Goal: Information Seeking & Learning: Learn about a topic

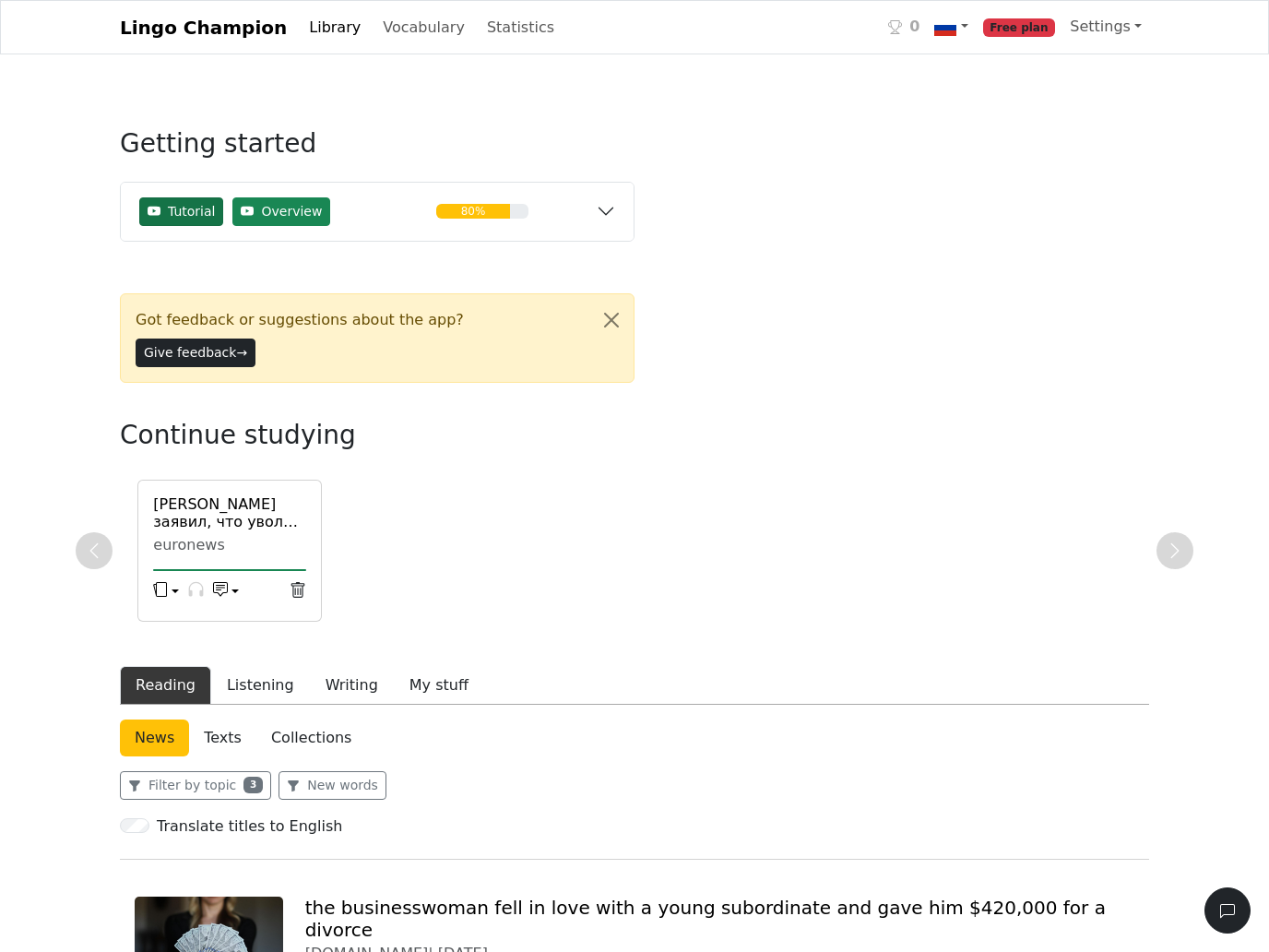
click at [188, 221] on span "Tutorial" at bounding box center [191, 211] width 47 height 19
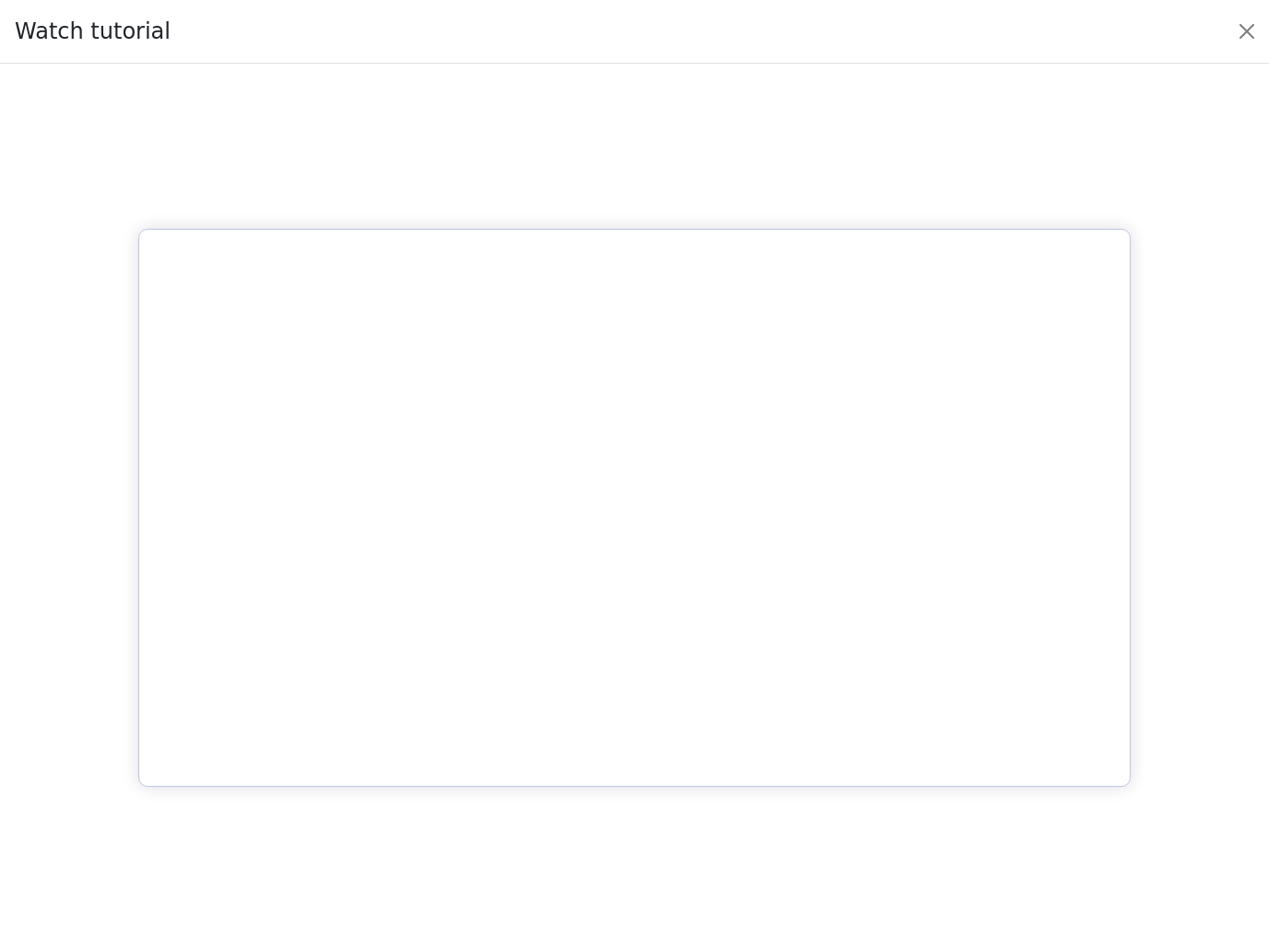
click at [610, 153] on div at bounding box center [635, 508] width 1240 height 859
click at [610, 165] on div at bounding box center [635, 508] width 1240 height 859
click at [1258, 46] on button "Close" at bounding box center [1246, 31] width 29 height 29
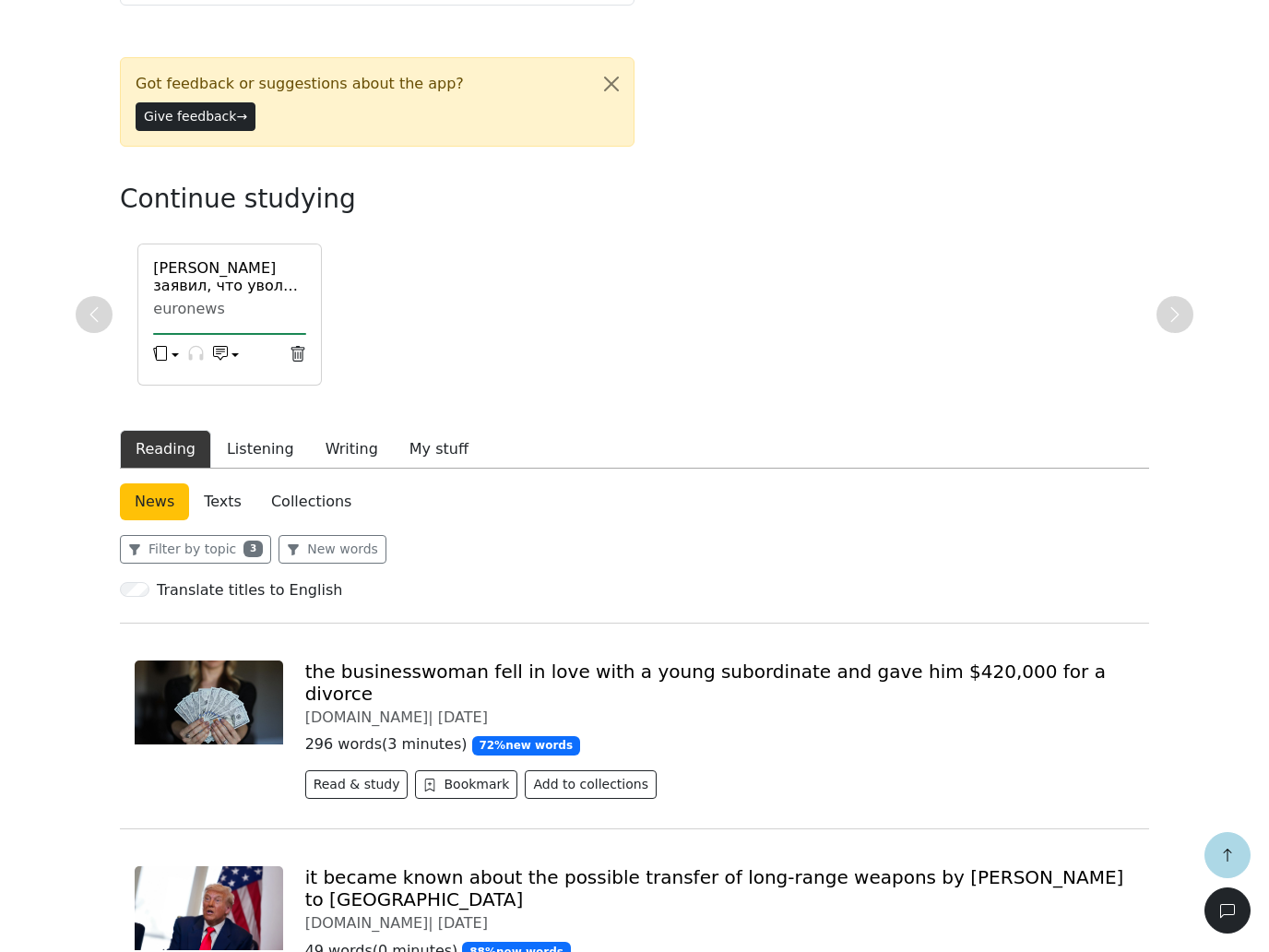
scroll to position [434, 0]
click at [272, 460] on button "Listening" at bounding box center [260, 450] width 98 height 39
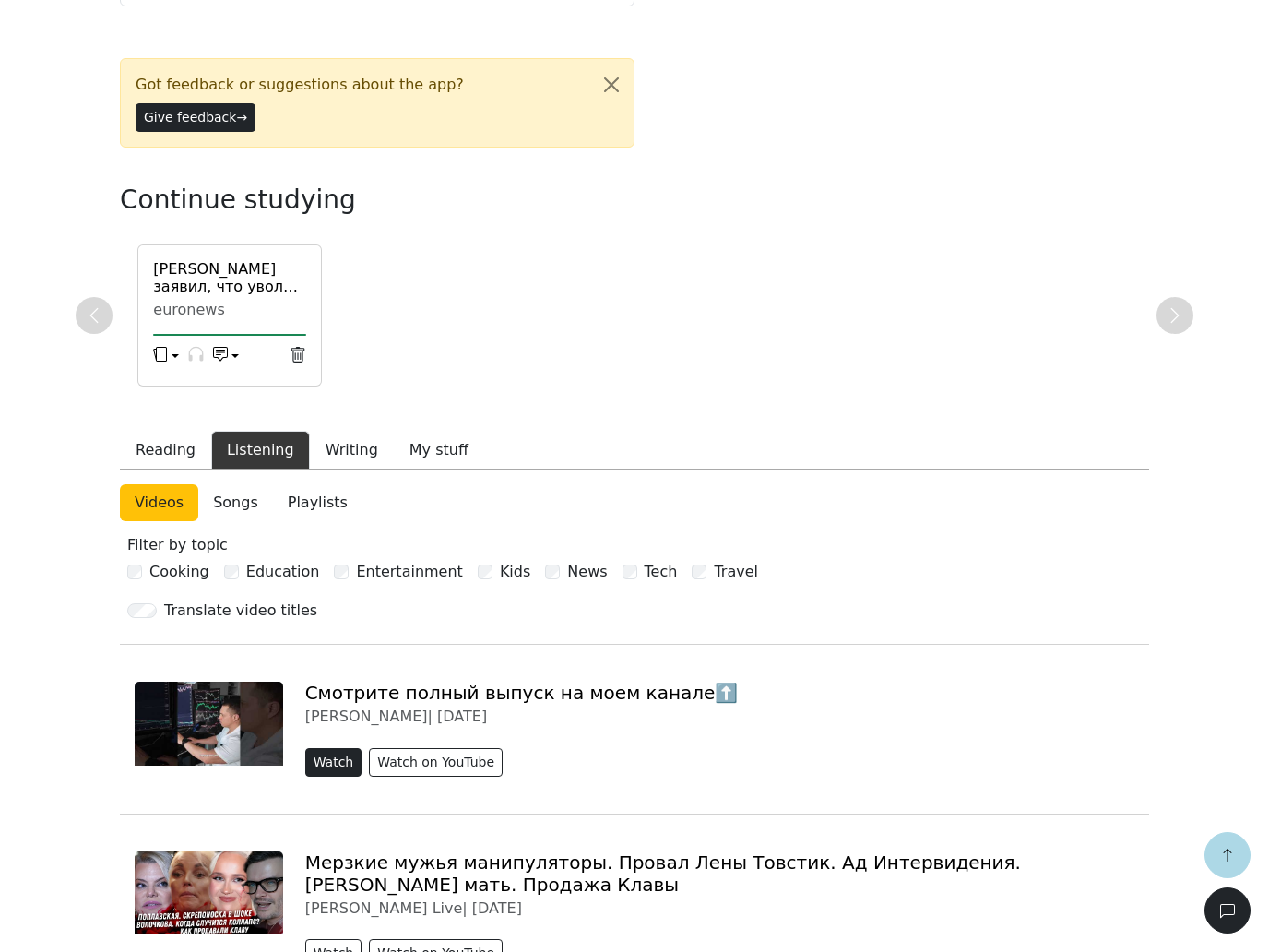
click at [342, 763] on button "Watch" at bounding box center [334, 763] width 57 height 28
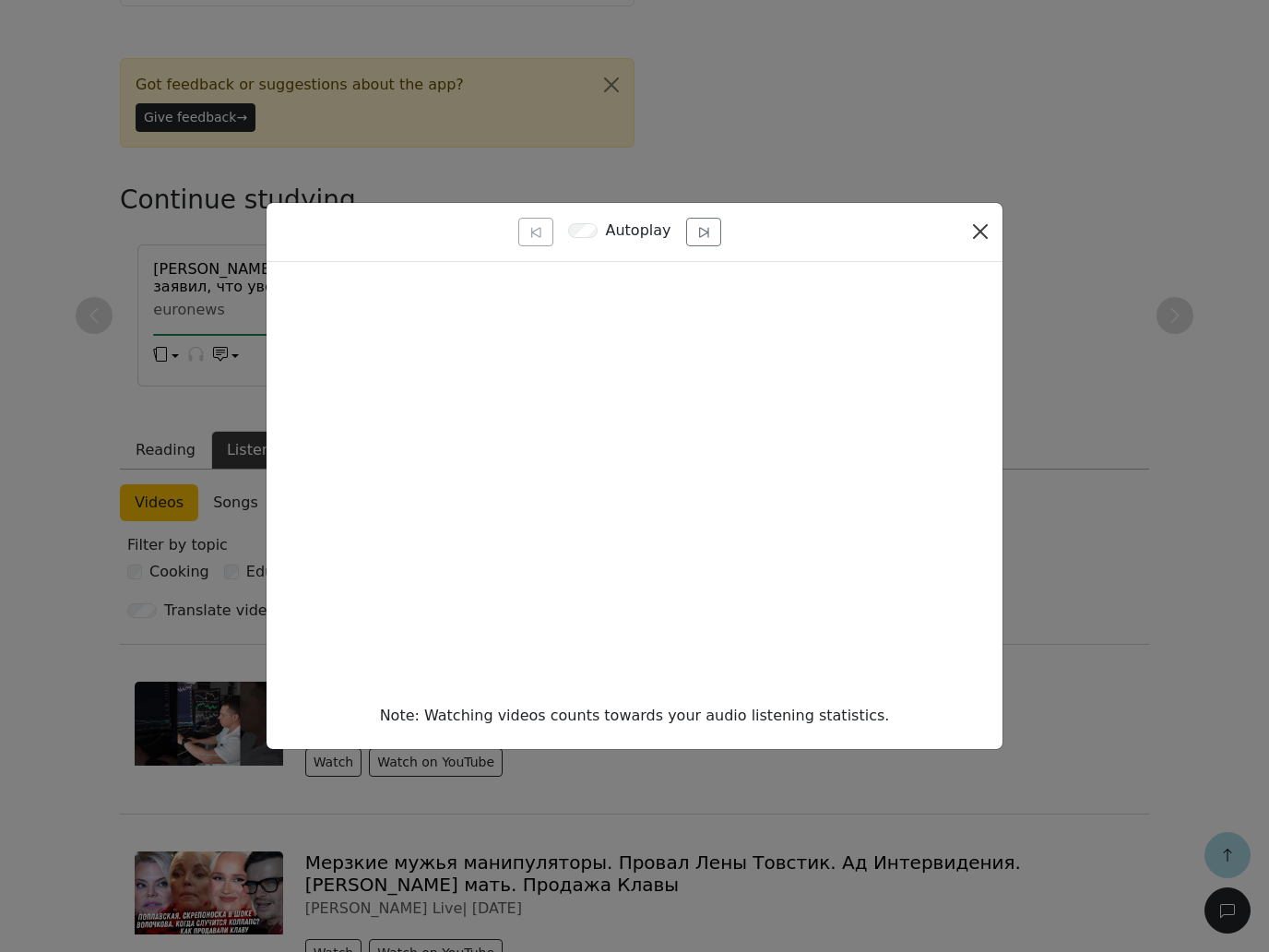
click at [981, 235] on button "Close" at bounding box center [980, 231] width 29 height 29
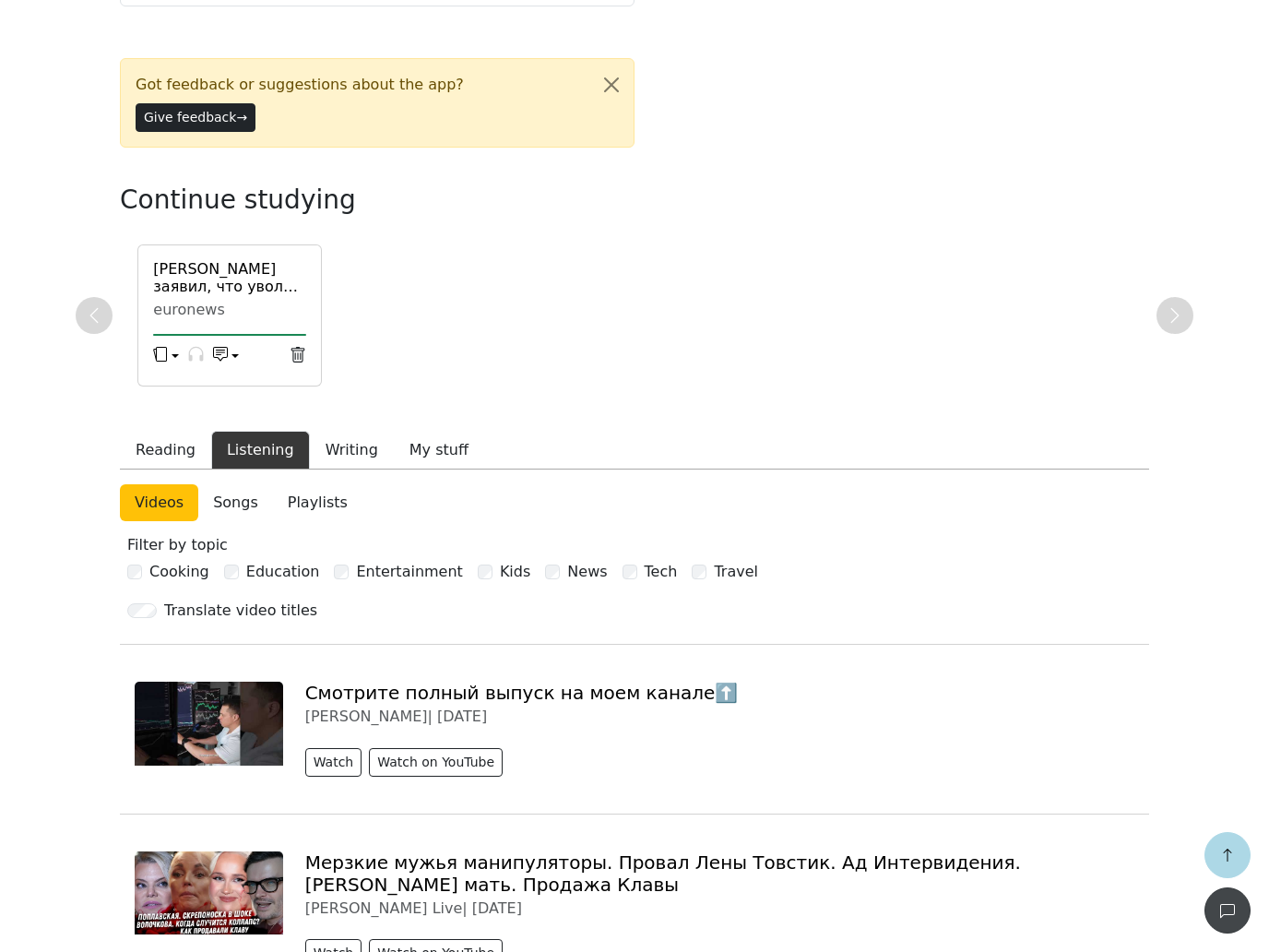
click at [1230, 914] on icon "button" at bounding box center [1228, 911] width 15 height 15
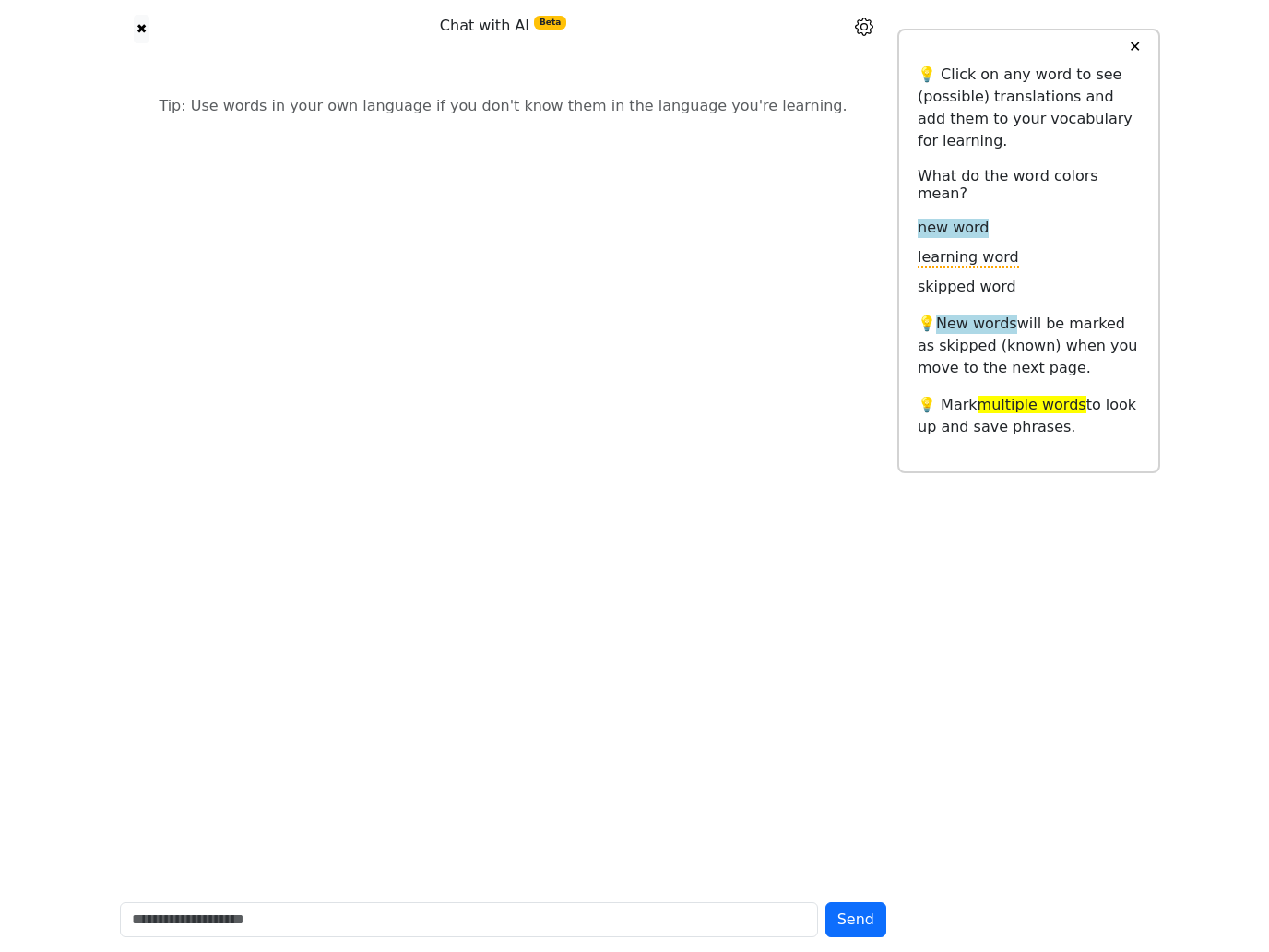
click at [1132, 63] on button "✕" at bounding box center [1136, 46] width 34 height 33
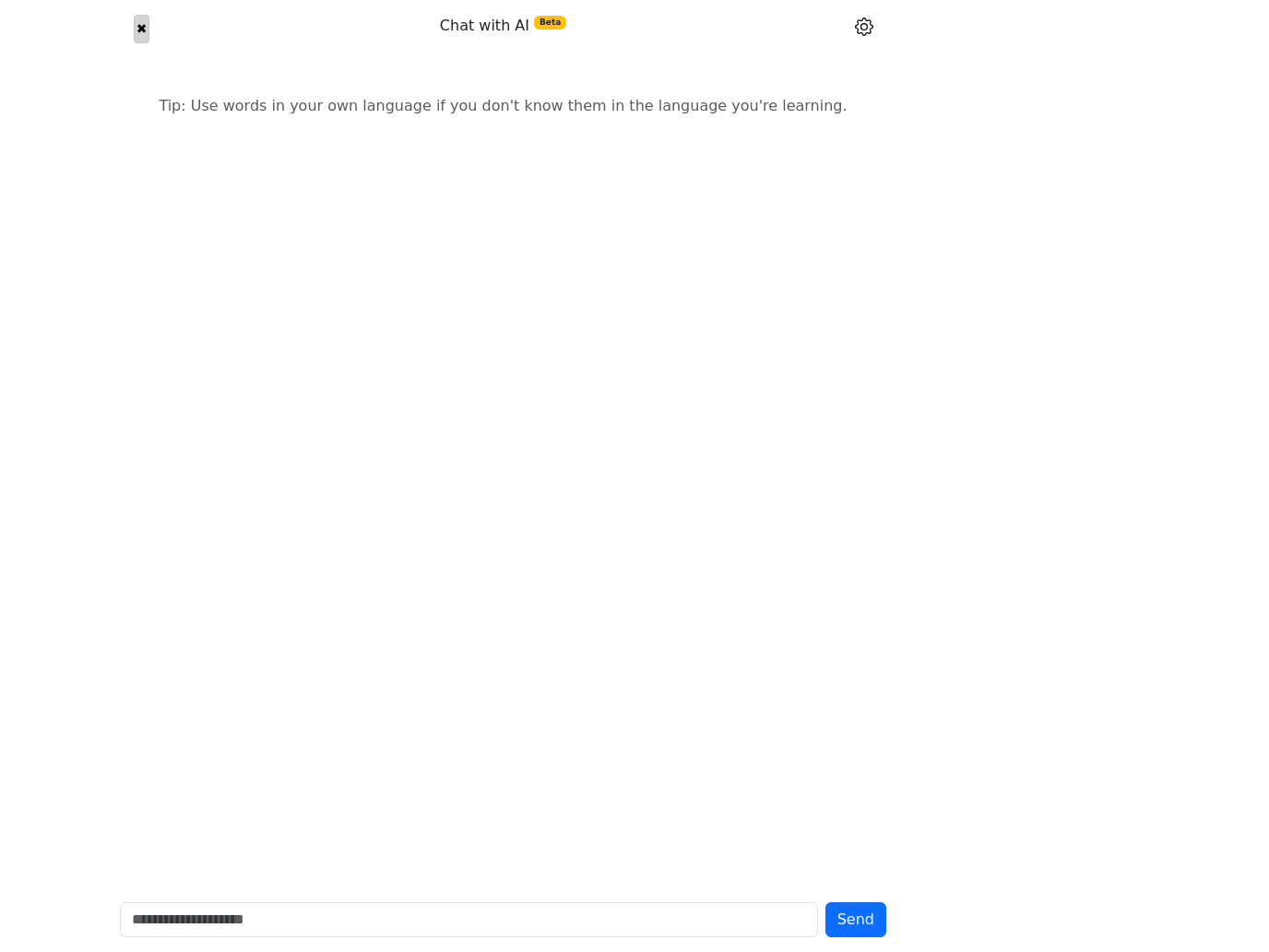
click at [150, 44] on button "✖" at bounding box center [141, 29] width 16 height 28
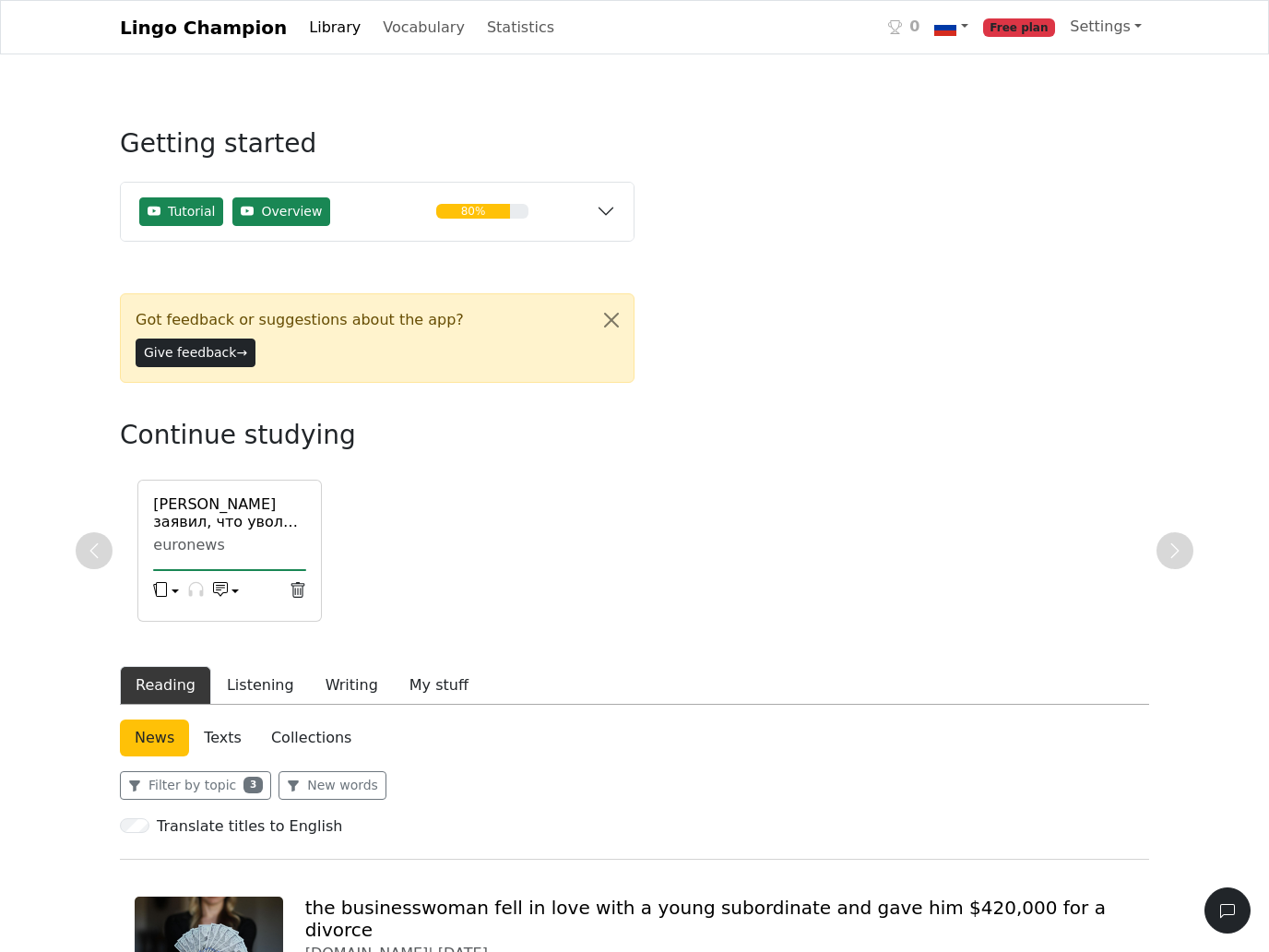
click at [245, 528] on h6 "[PERSON_NAME] заявил, что уволит главу ФРС из-за мошенничества с ипотекой" at bounding box center [230, 513] width 153 height 35
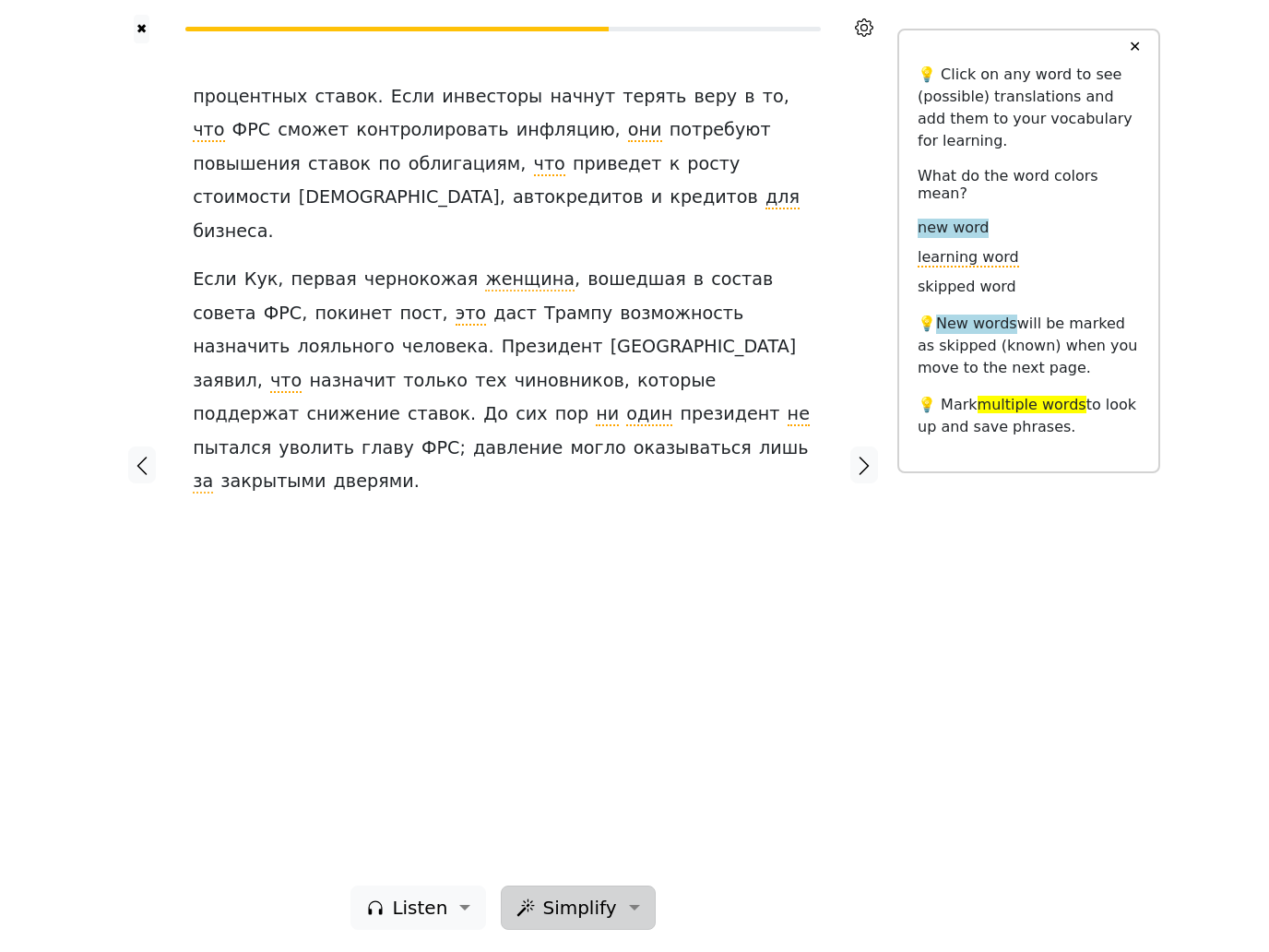
click at [595, 894] on span "Simplify" at bounding box center [579, 908] width 74 height 27
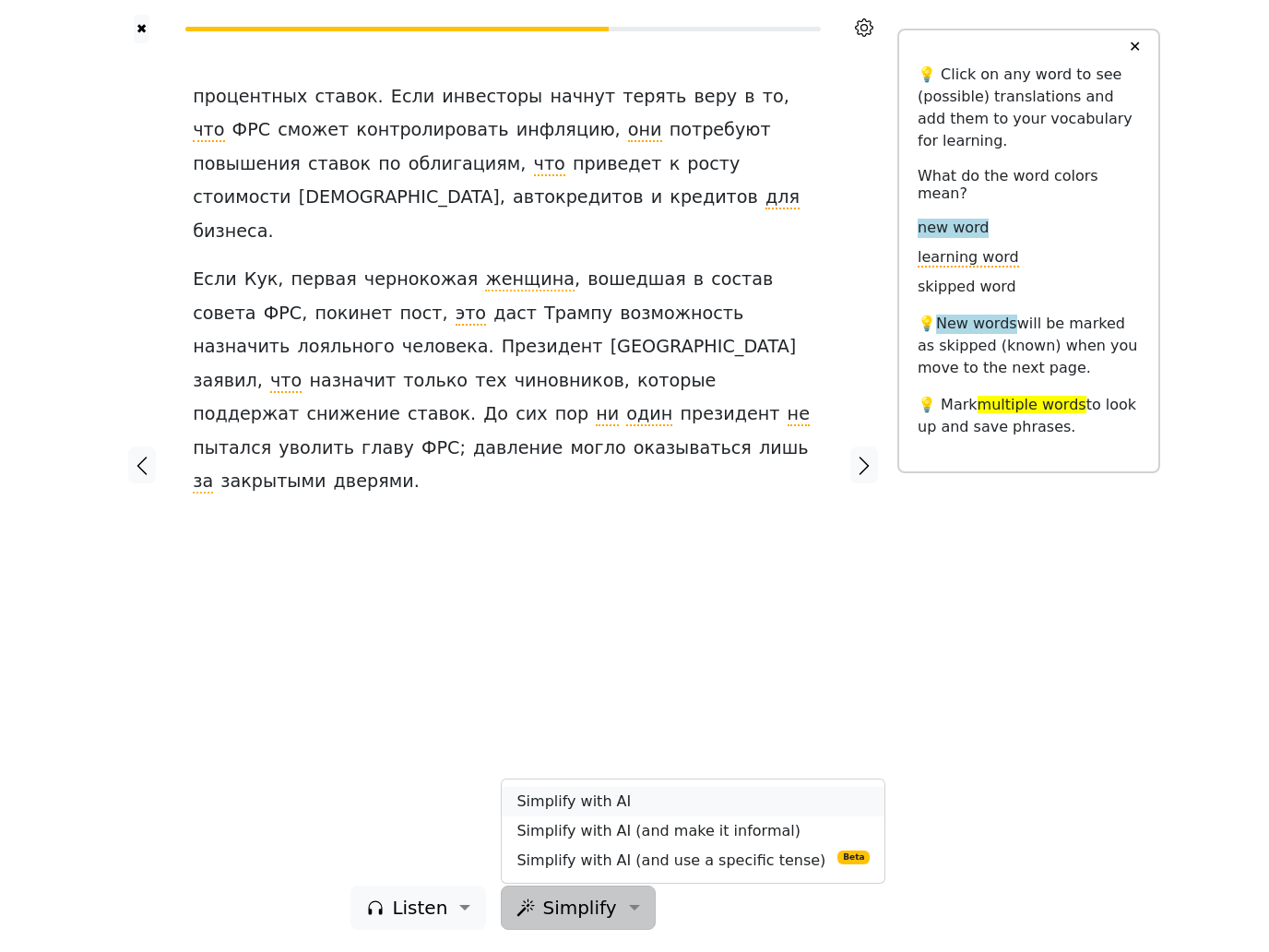
click at [588, 787] on link "Simplify with AI" at bounding box center [693, 802] width 383 height 29
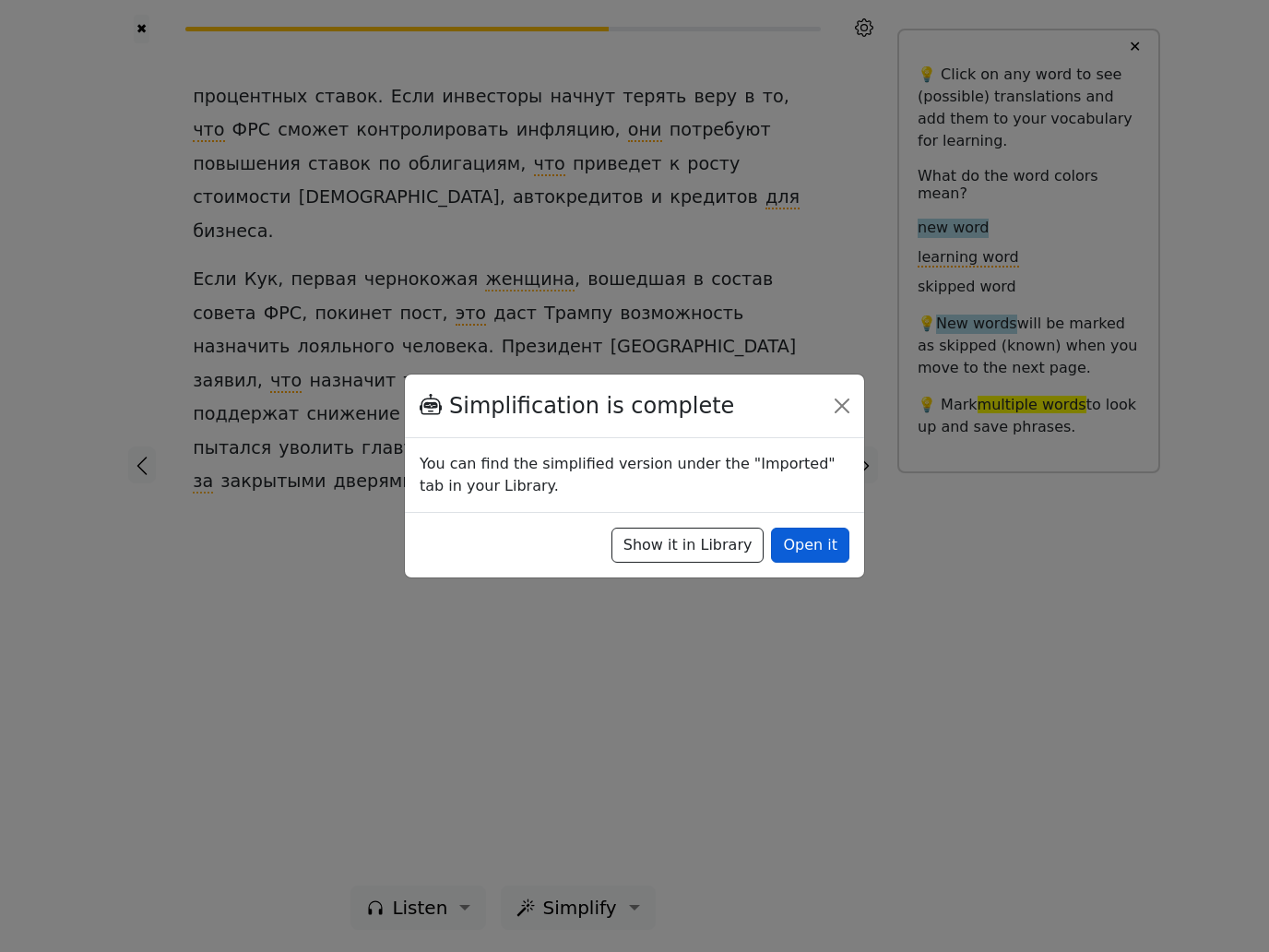
click at [815, 555] on button "Open it" at bounding box center [810, 545] width 79 height 35
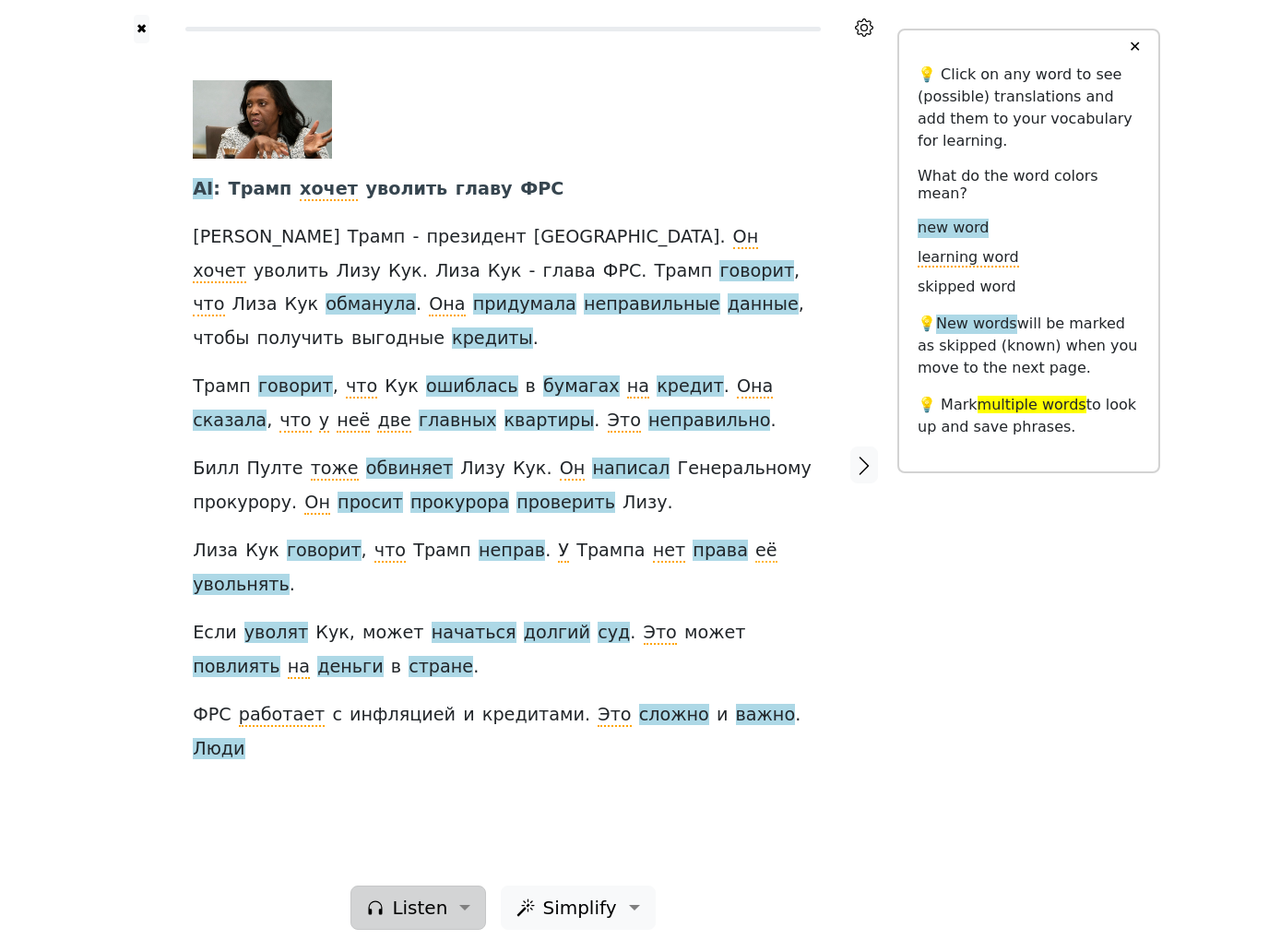
click at [421, 894] on span "Listen" at bounding box center [419, 908] width 55 height 27
click at [466, 811] on div "Generate audio for the content Listen to the article Add to playlist" at bounding box center [481, 831] width 261 height 105
click at [436, 896] on span "Listen" at bounding box center [419, 908] width 55 height 27
click at [443, 894] on span "Listen" at bounding box center [419, 908] width 55 height 27
click at [493, 787] on link "Generate audio for the content" at bounding box center [481, 802] width 259 height 29
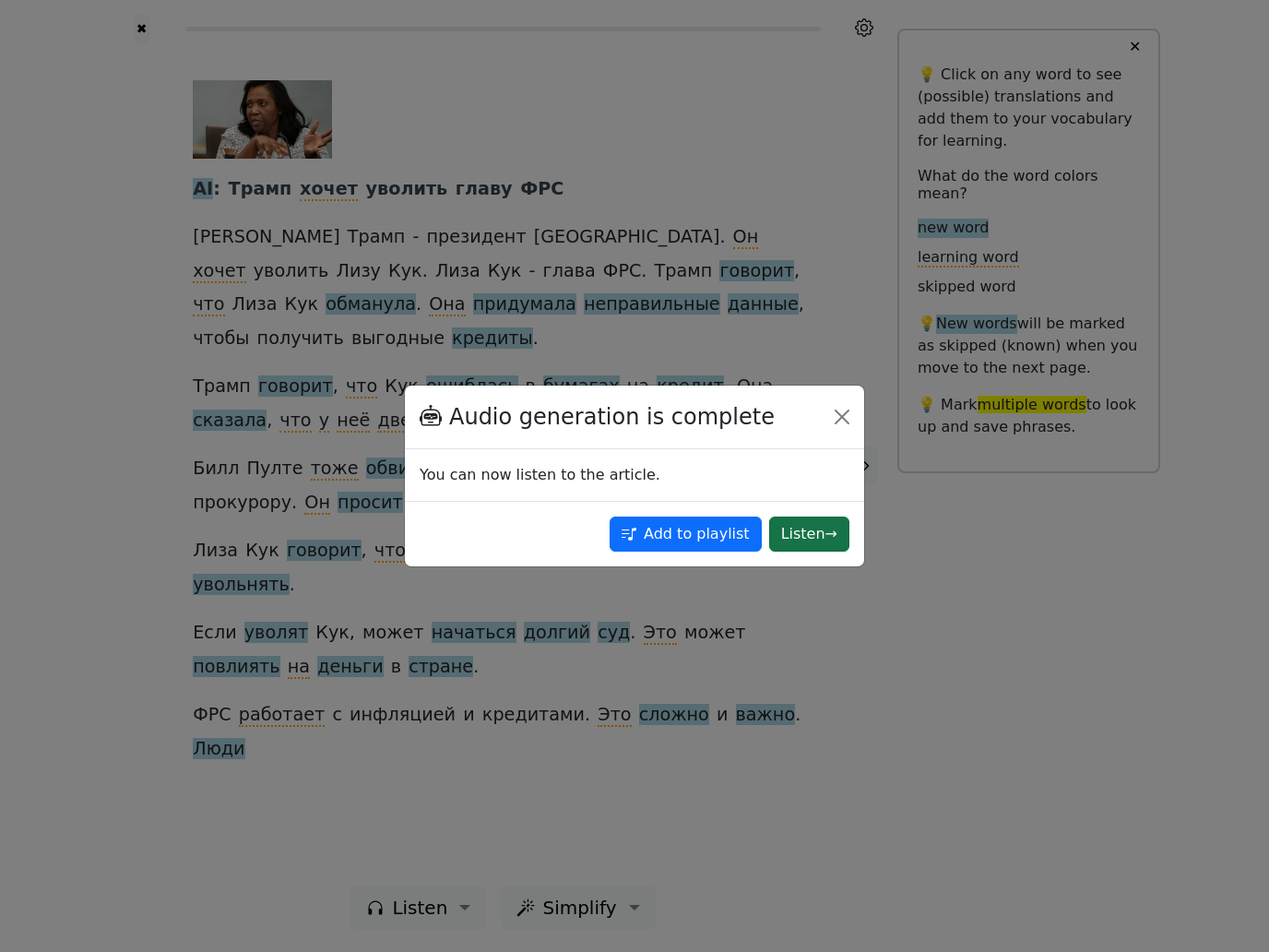
click at [821, 538] on button "Listen →" at bounding box center [809, 534] width 80 height 35
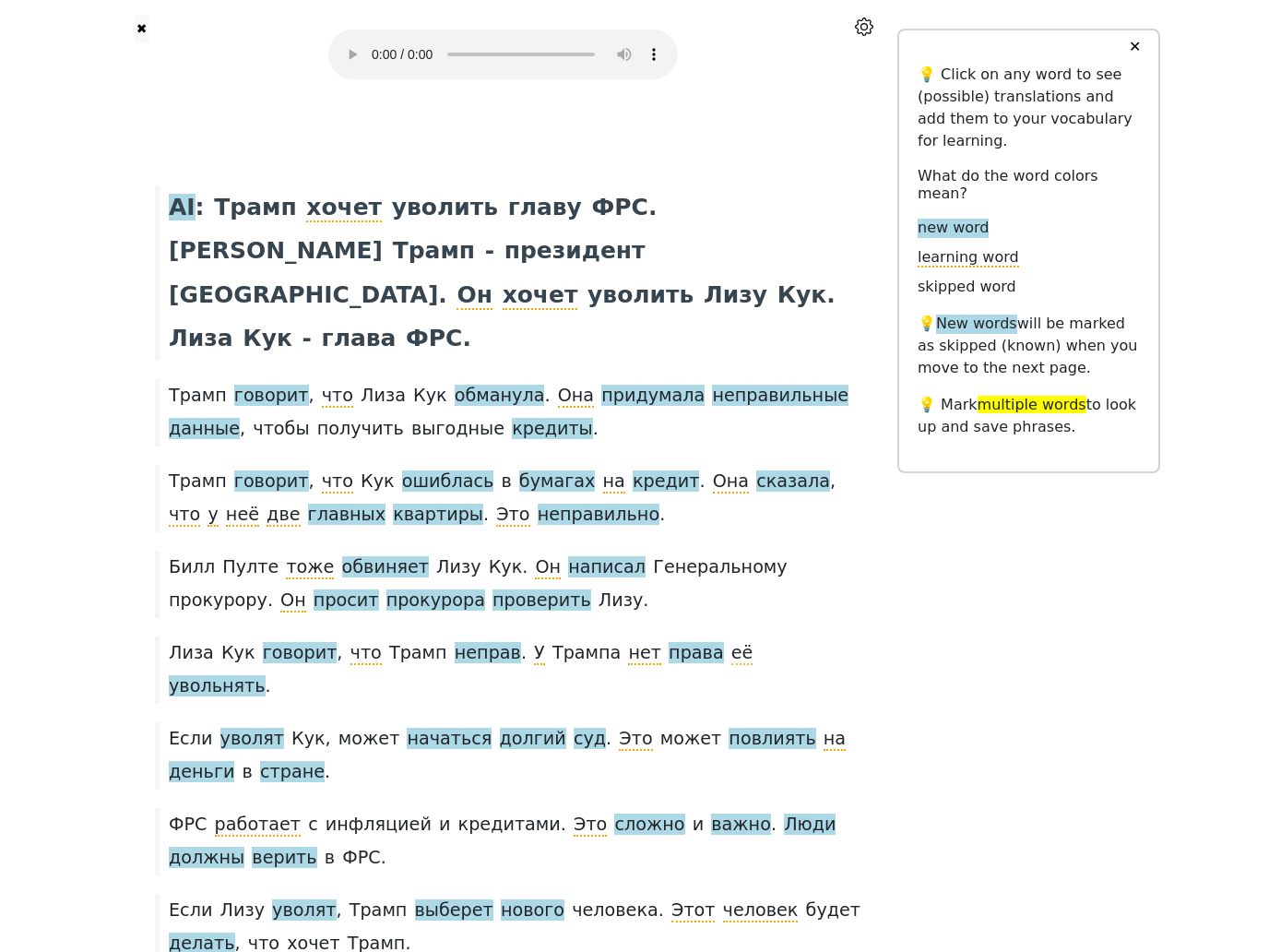
click at [342, 77] on audio at bounding box center [502, 54] width 349 height 50
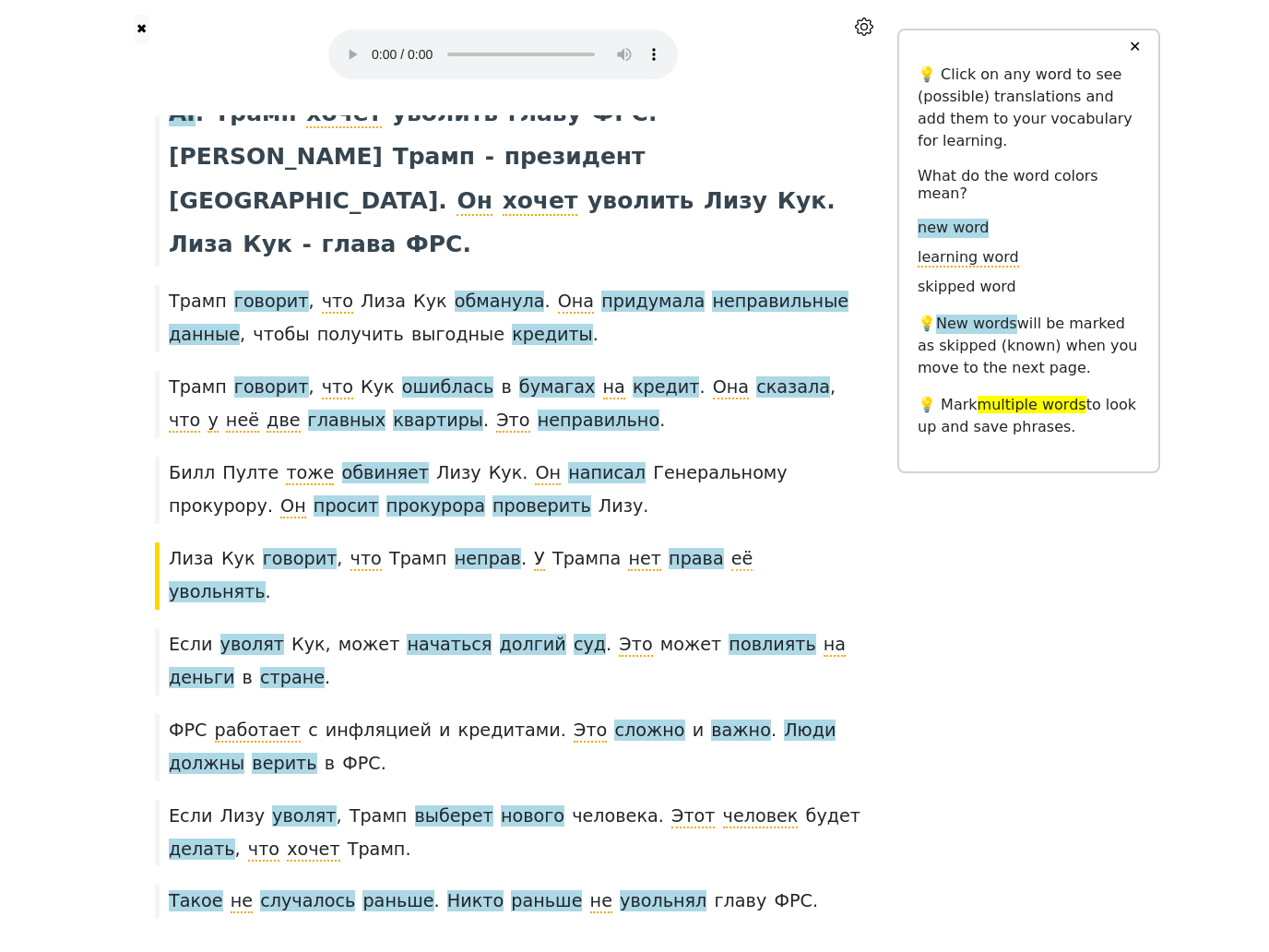
scroll to position [96, 0]
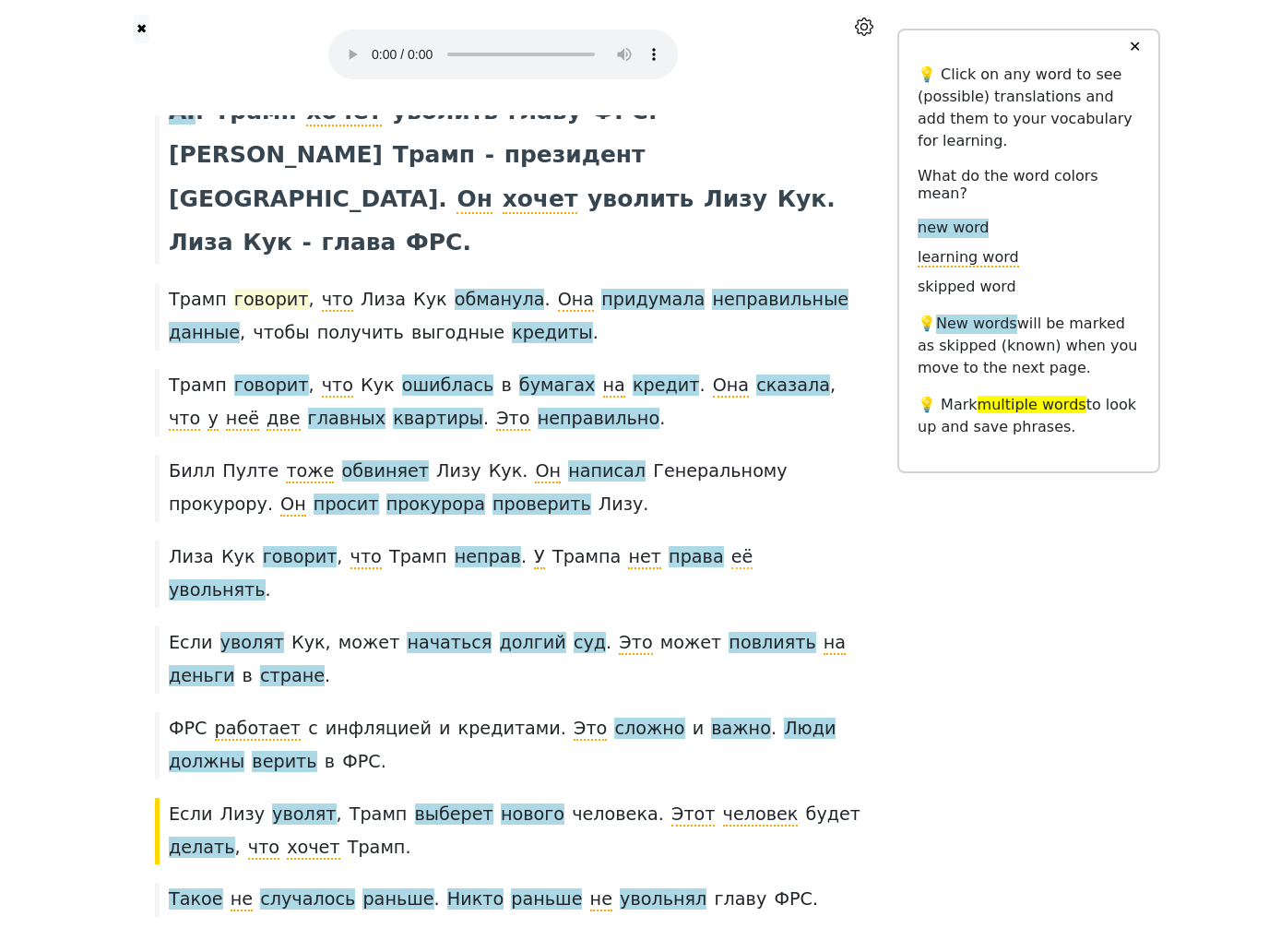
click at [263, 289] on span "говорит" at bounding box center [272, 300] width 75 height 23
click at [486, 289] on span "обманула" at bounding box center [501, 300] width 91 height 23
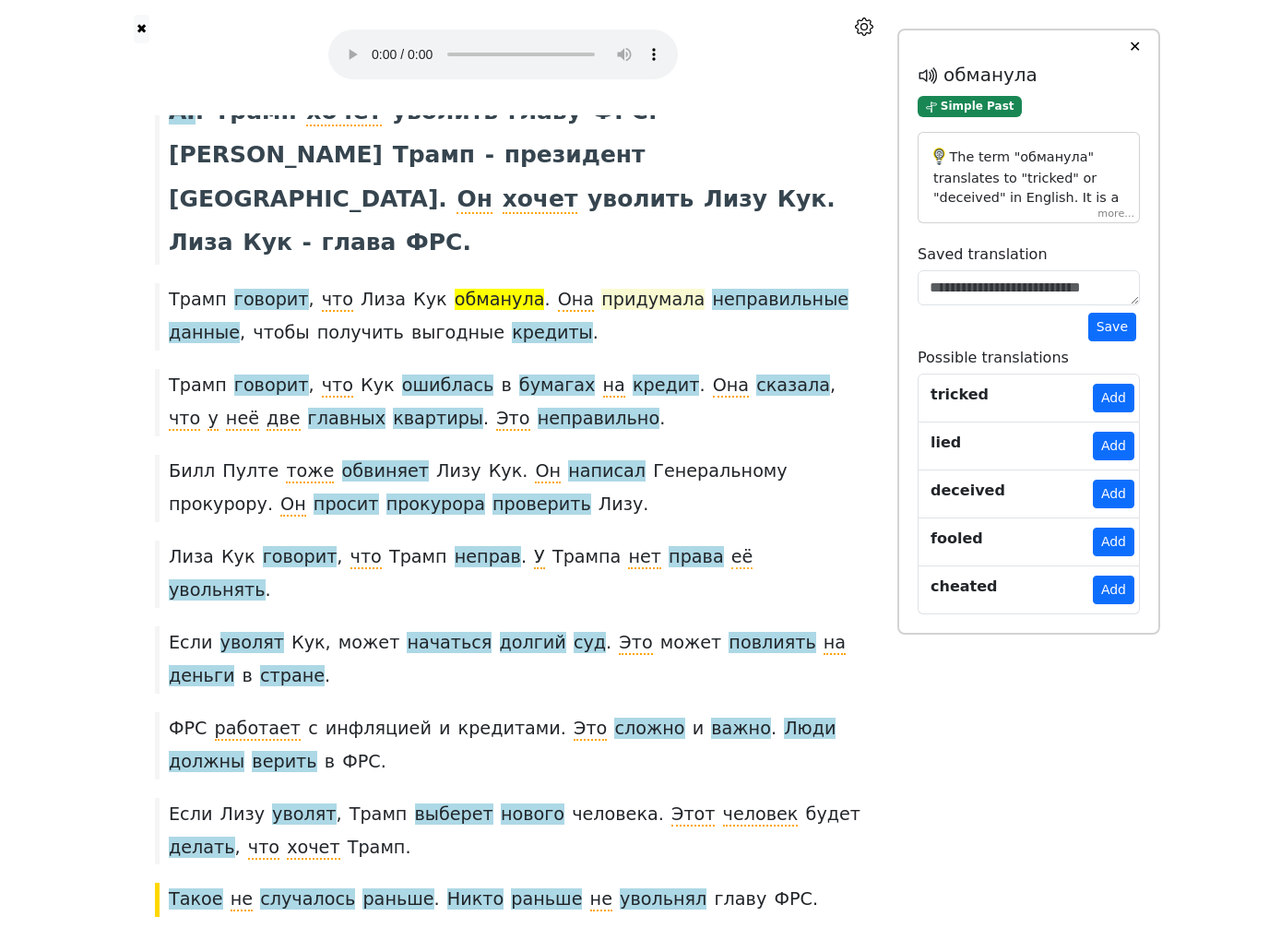
click at [620, 289] on span "придумала" at bounding box center [653, 300] width 103 height 23
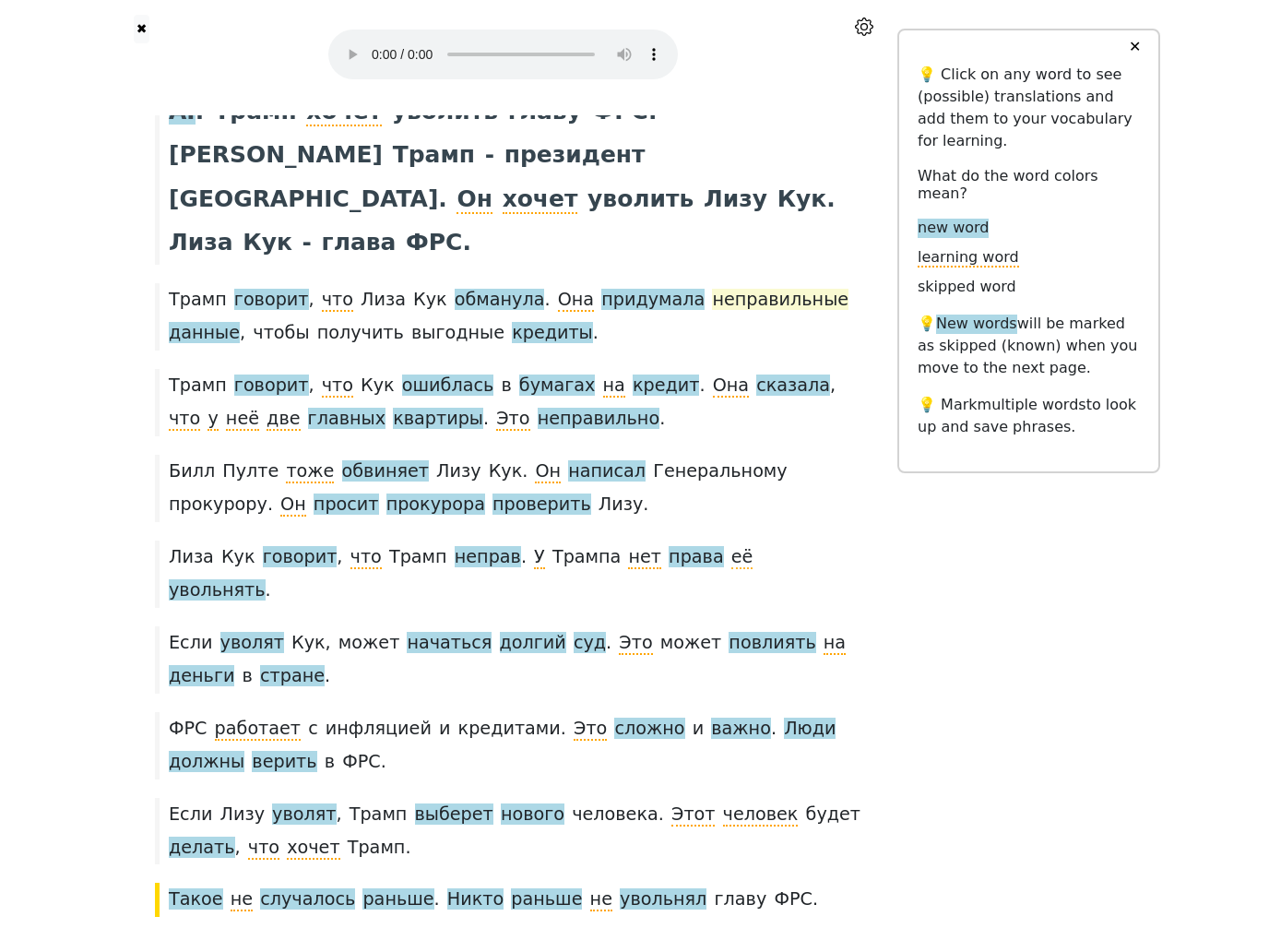
click at [742, 289] on span "неправильные" at bounding box center [781, 300] width 136 height 23
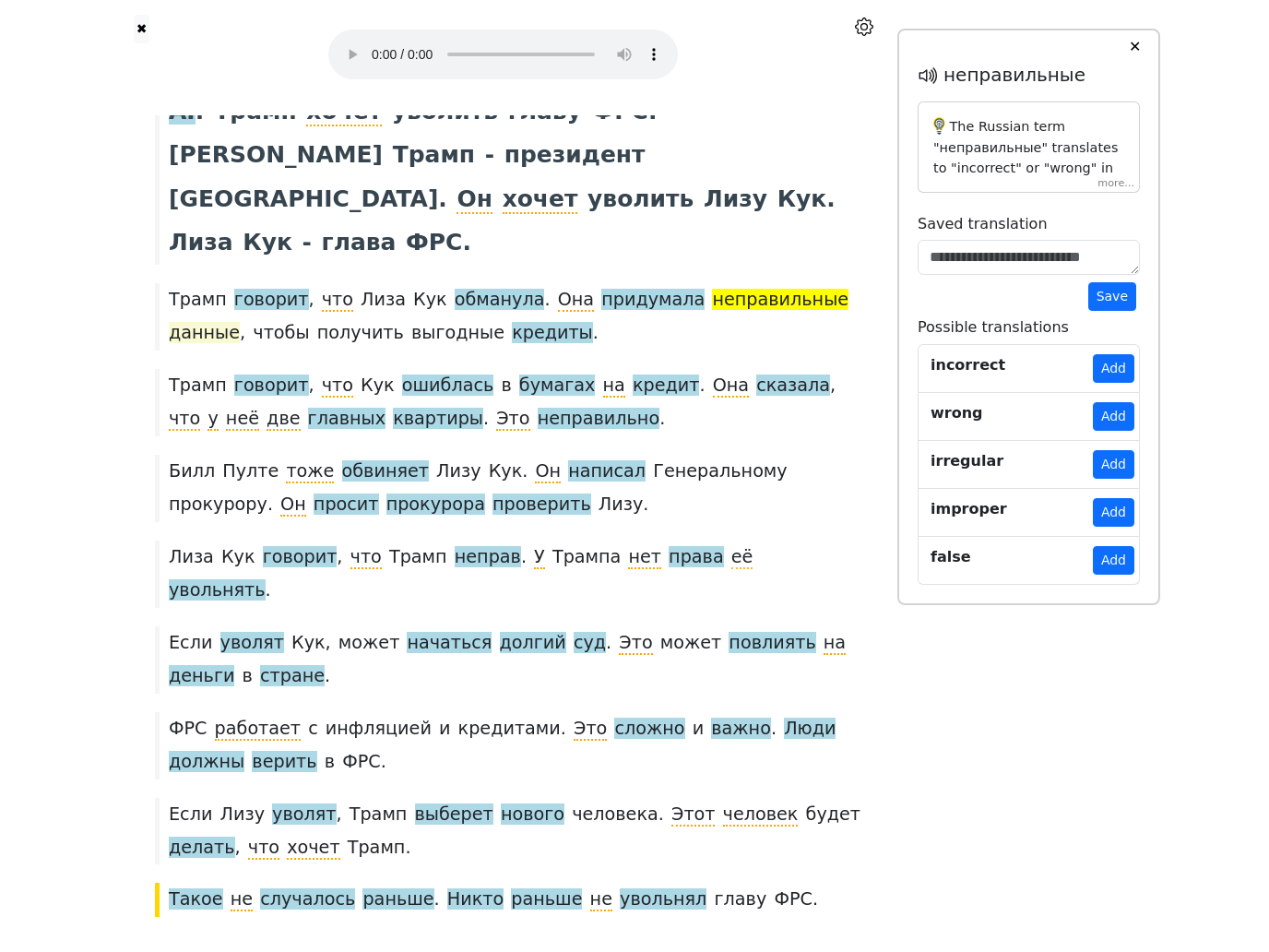
click at [204, 322] on span "данные" at bounding box center [203, 333] width 71 height 23
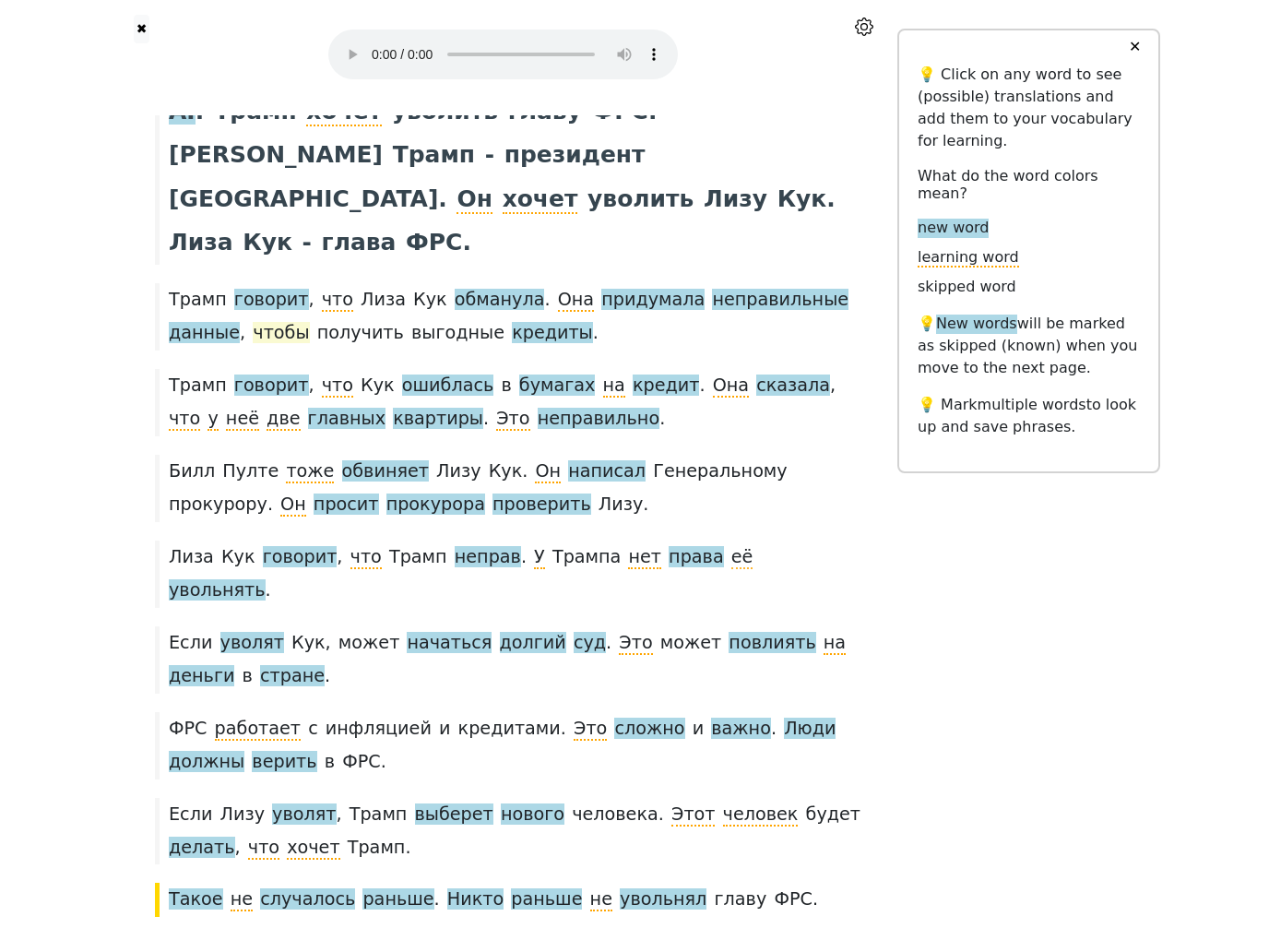
click at [281, 322] on span "чтобы" at bounding box center [280, 332] width 56 height 21
click at [353, 322] on span "получить" at bounding box center [361, 332] width 87 height 21
click at [440, 322] on span "выгодные" at bounding box center [458, 332] width 93 height 21
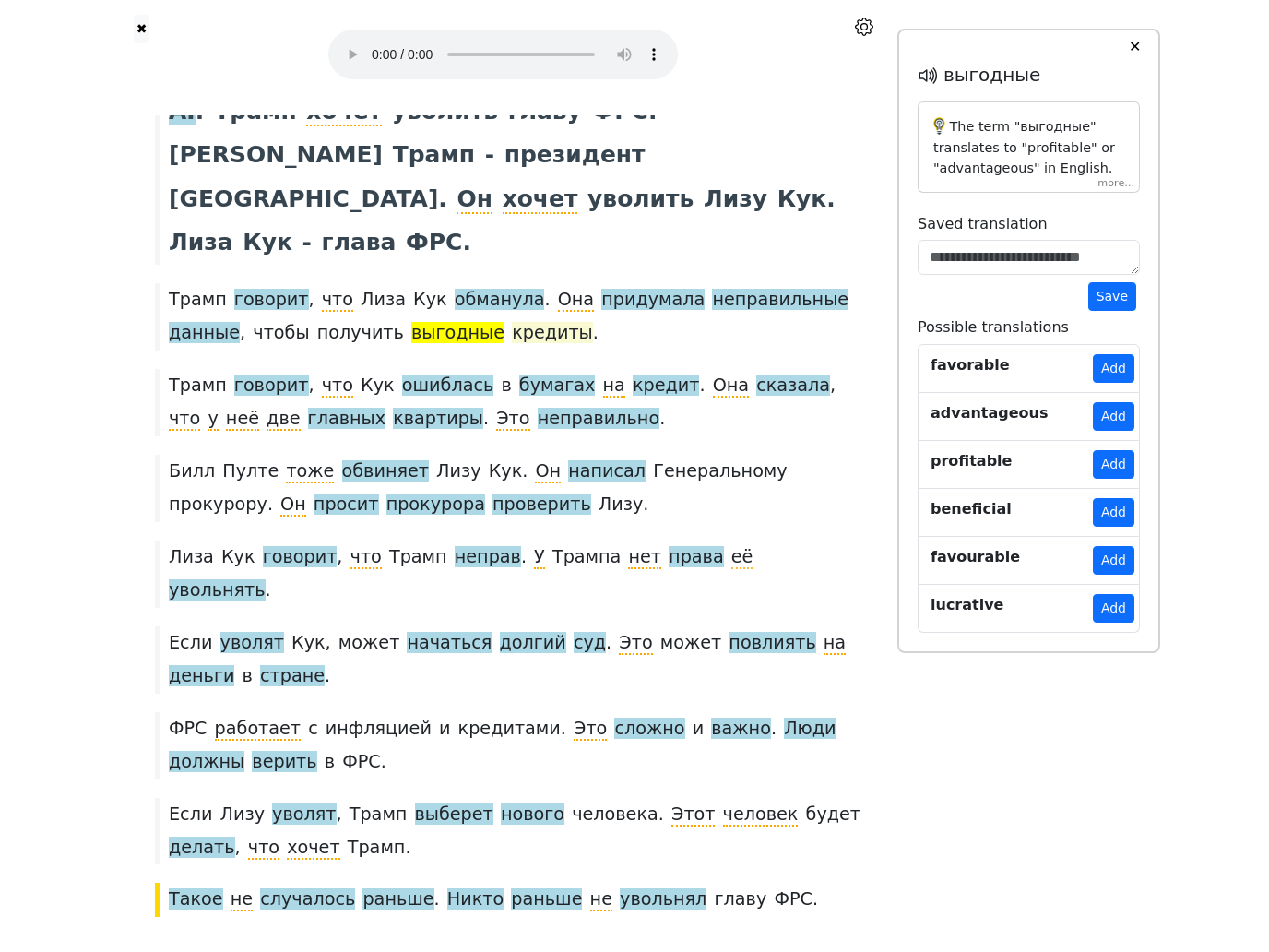
click at [520, 322] on span "кредиты" at bounding box center [553, 333] width 81 height 23
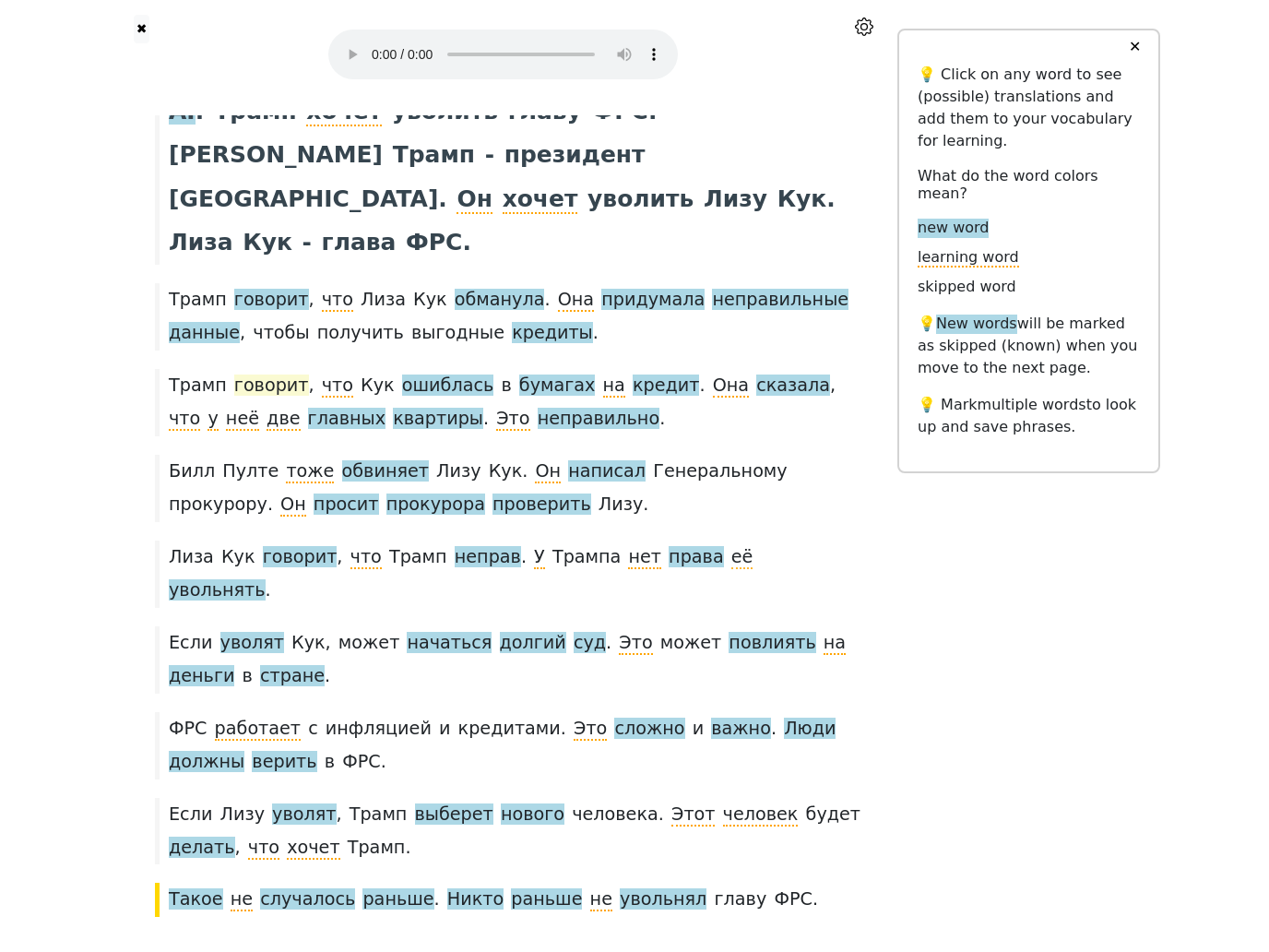
click at [271, 375] on span "говорит" at bounding box center [272, 386] width 75 height 23
click at [325, 375] on span "что" at bounding box center [337, 386] width 31 height 23
click at [364, 375] on span "Кук" at bounding box center [378, 385] width 34 height 21
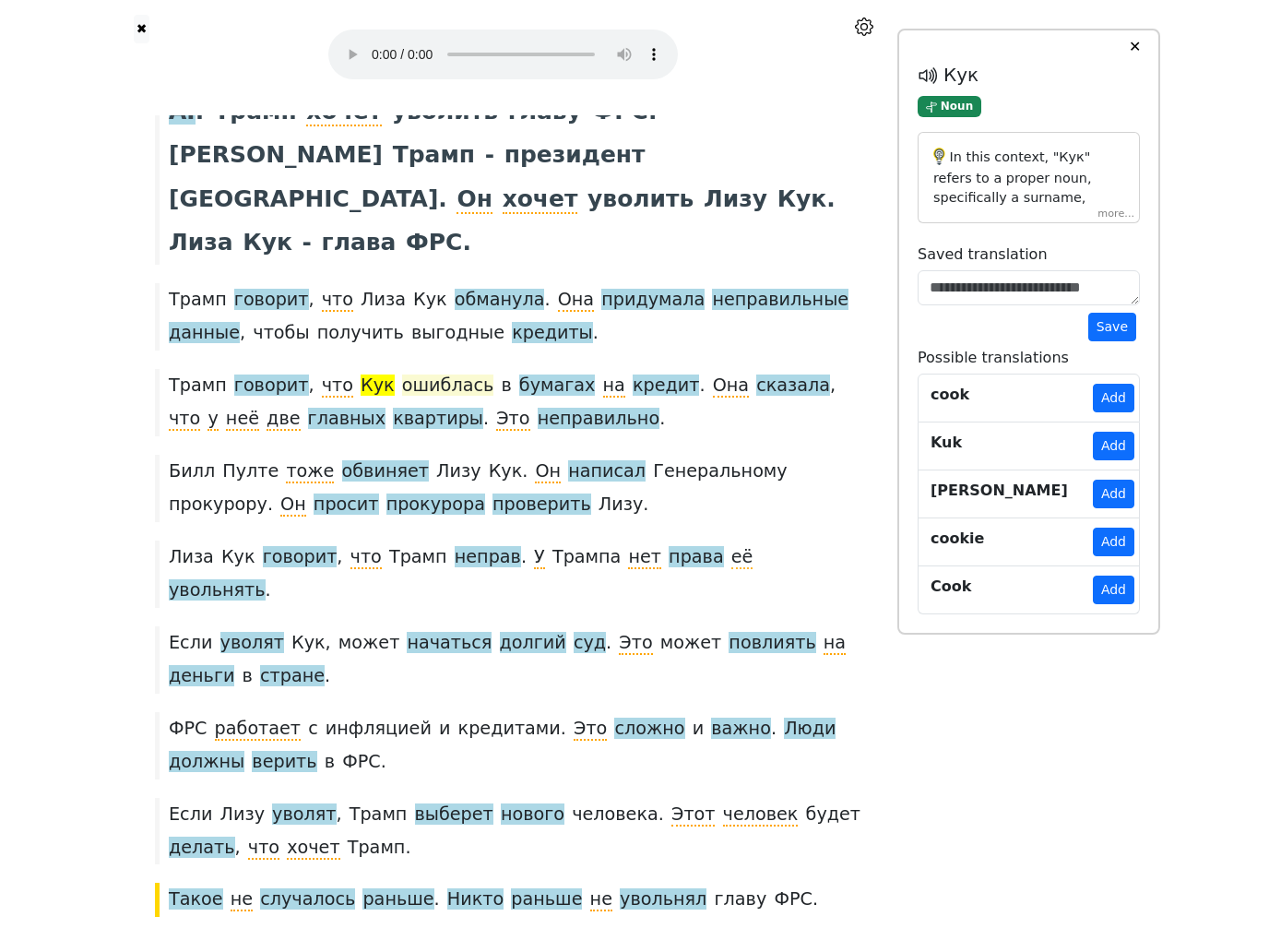
click at [432, 375] on span "ошиблась" at bounding box center [448, 386] width 92 height 23
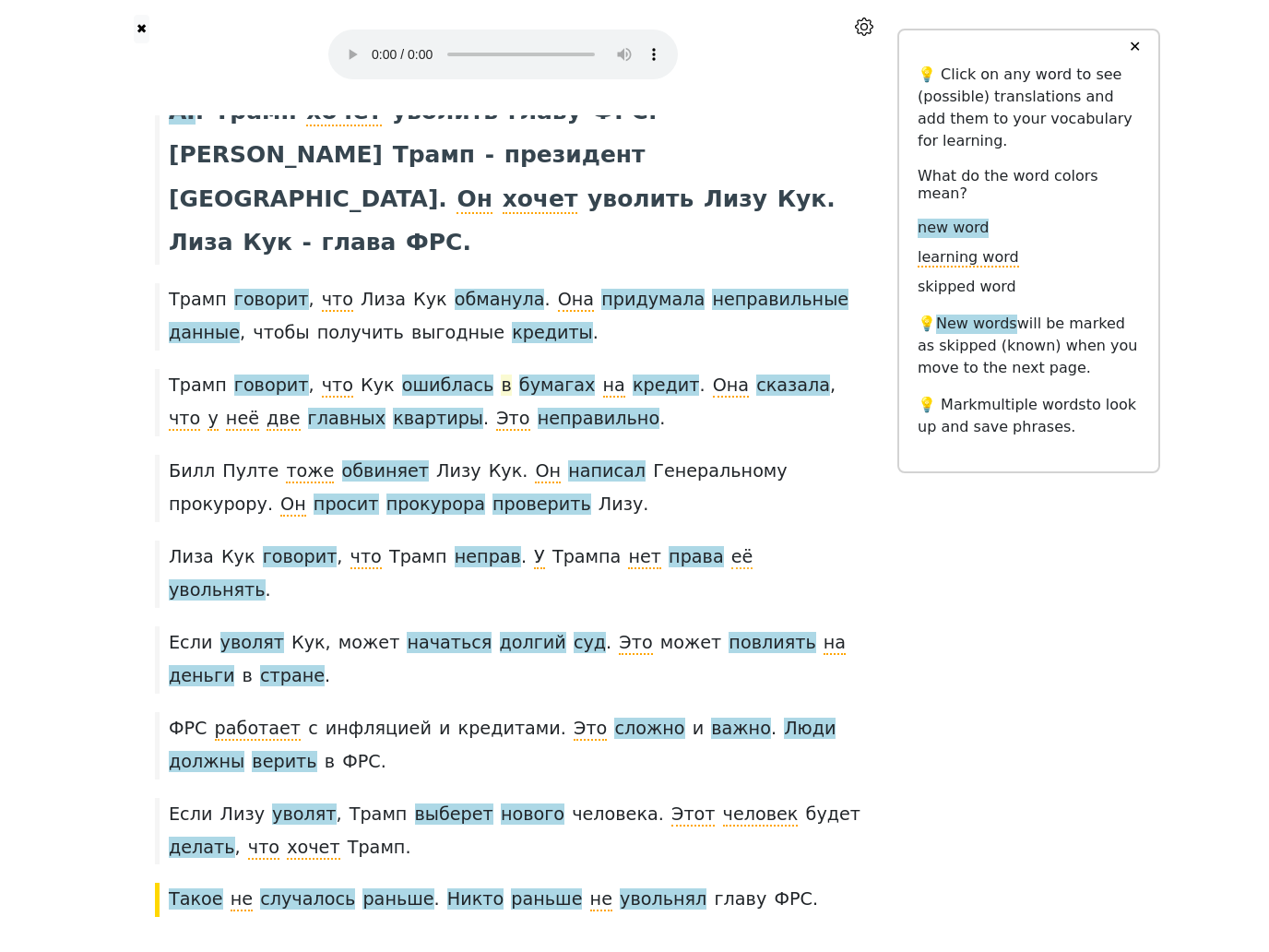
click at [501, 375] on span "в" at bounding box center [505, 385] width 10 height 21
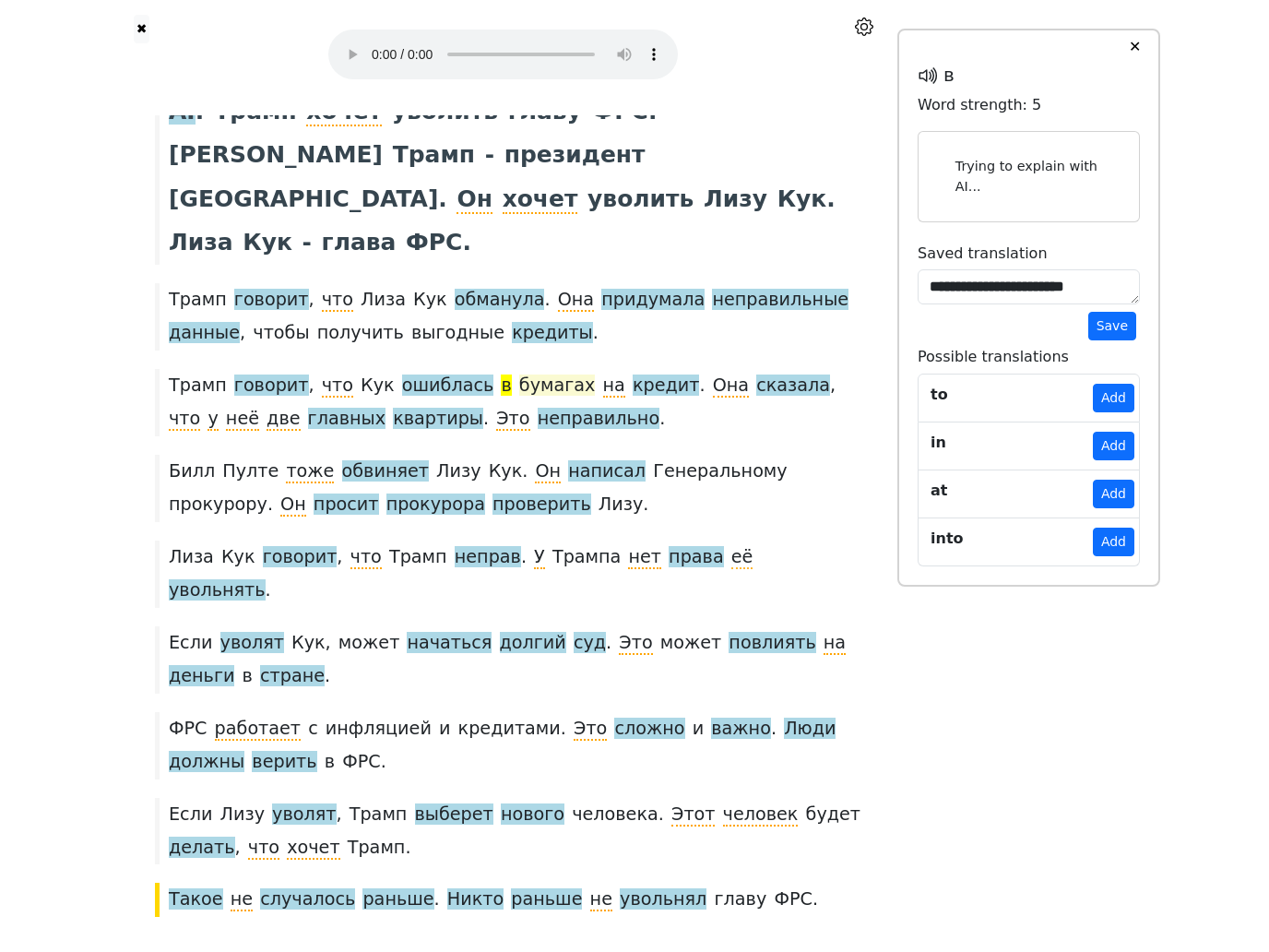
click at [531, 375] on span "бумагах" at bounding box center [557, 386] width 77 height 23
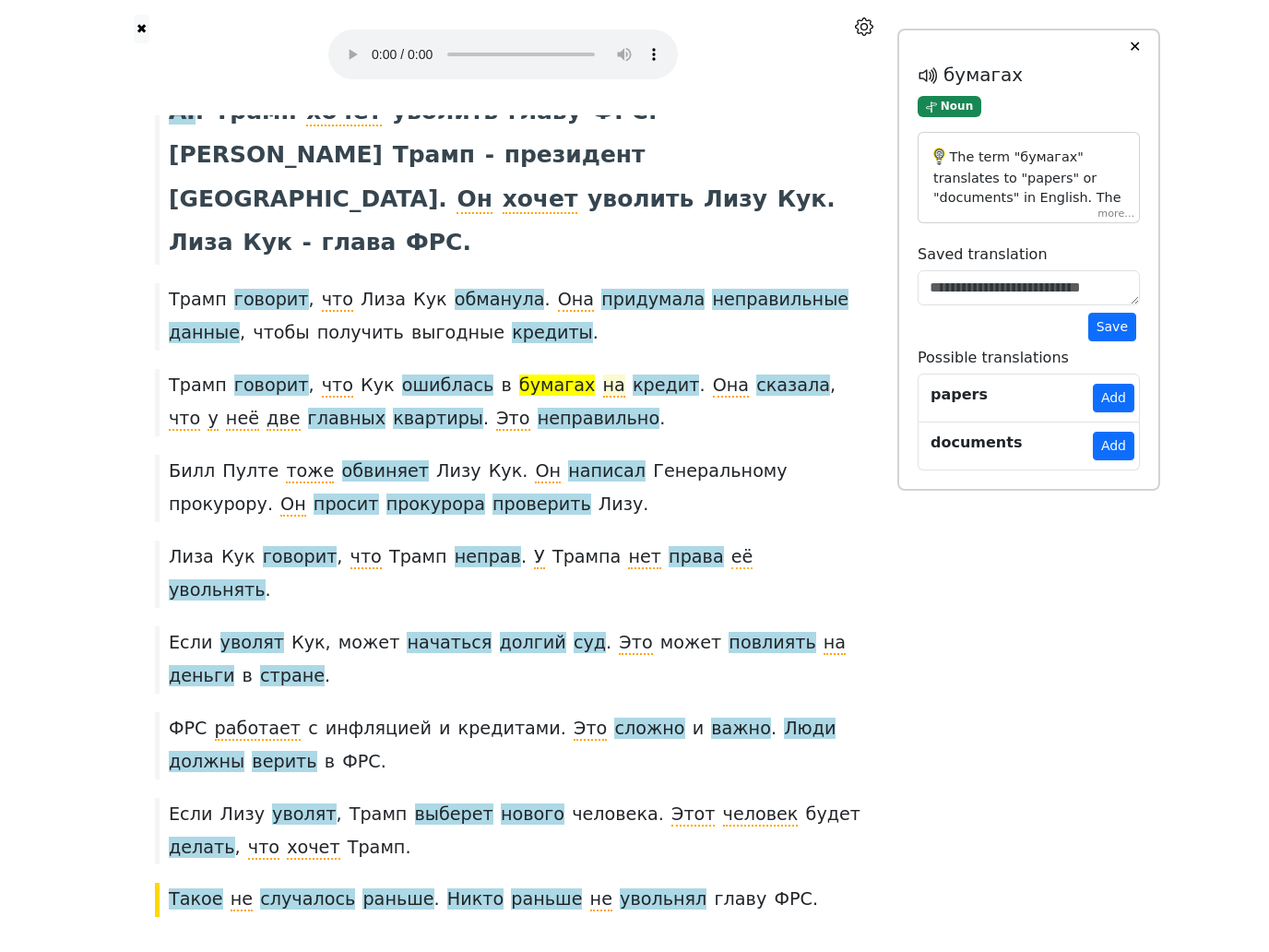
click at [604, 375] on span "на" at bounding box center [614, 386] width 22 height 23
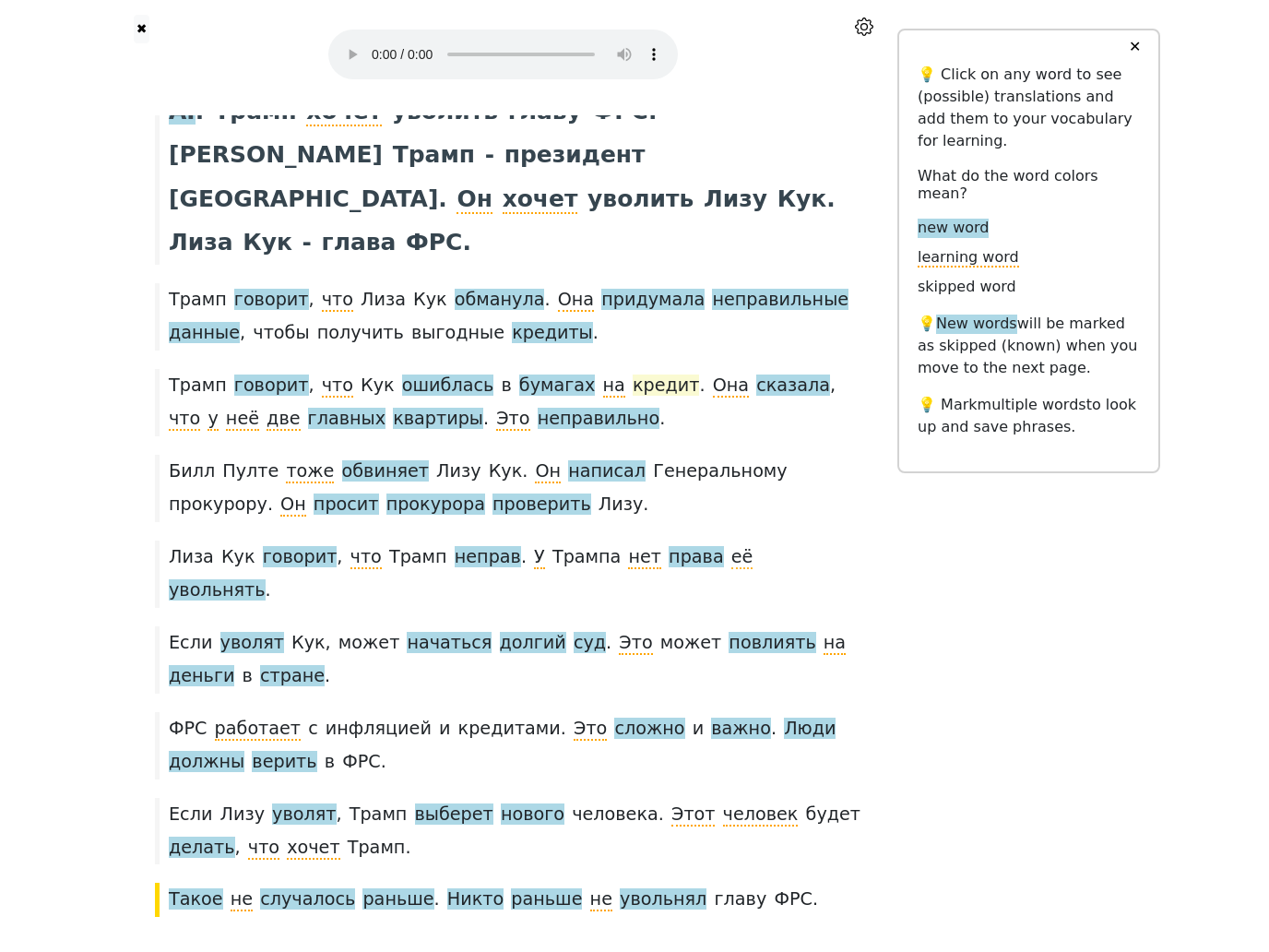
click at [633, 375] on span "кредит" at bounding box center [666, 386] width 67 height 23
click at [756, 375] on span "сказала" at bounding box center [793, 386] width 74 height 23
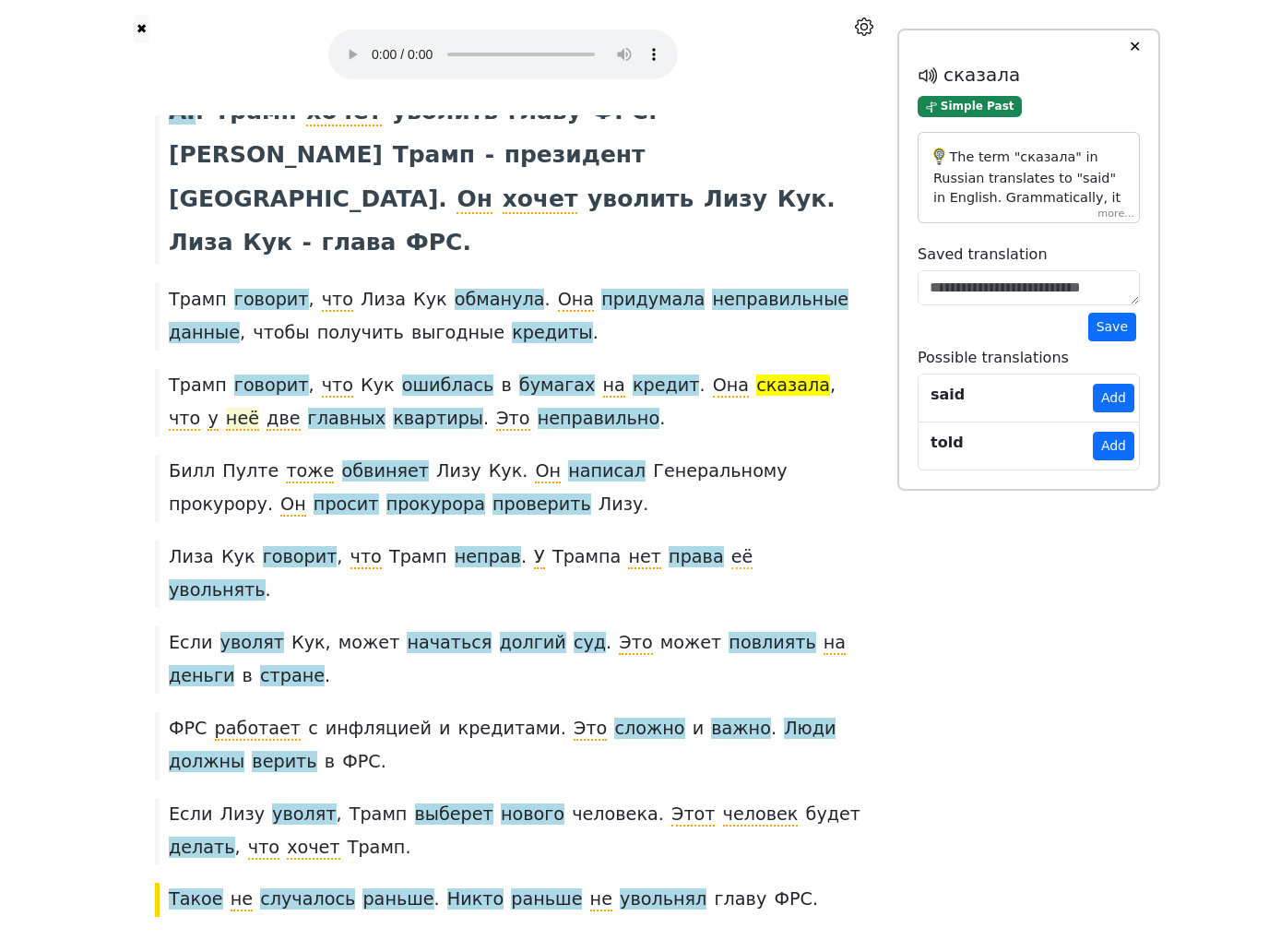
click at [226, 408] on span "неё" at bounding box center [242, 419] width 33 height 23
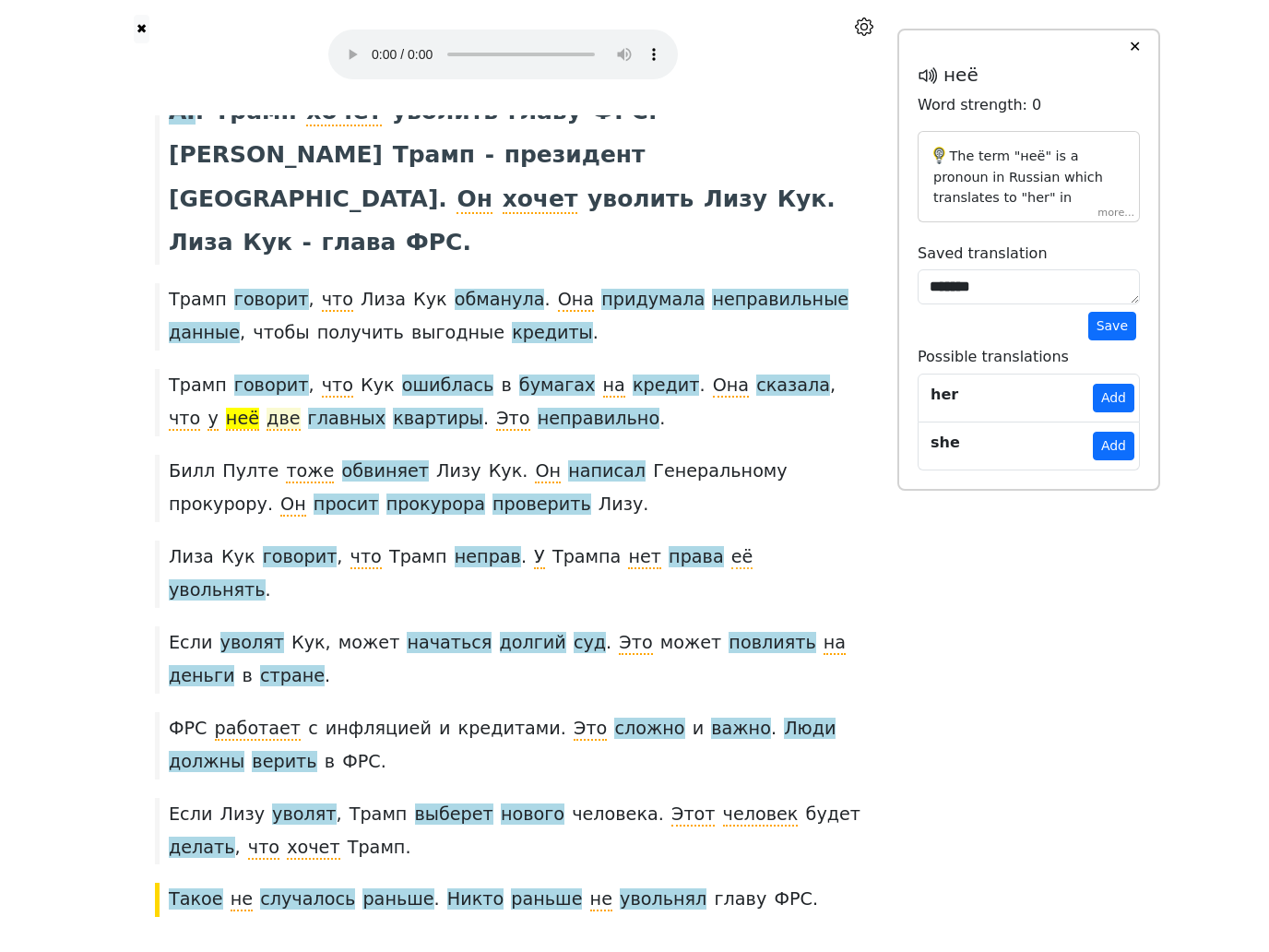
click at [267, 408] on span "две" at bounding box center [283, 419] width 33 height 23
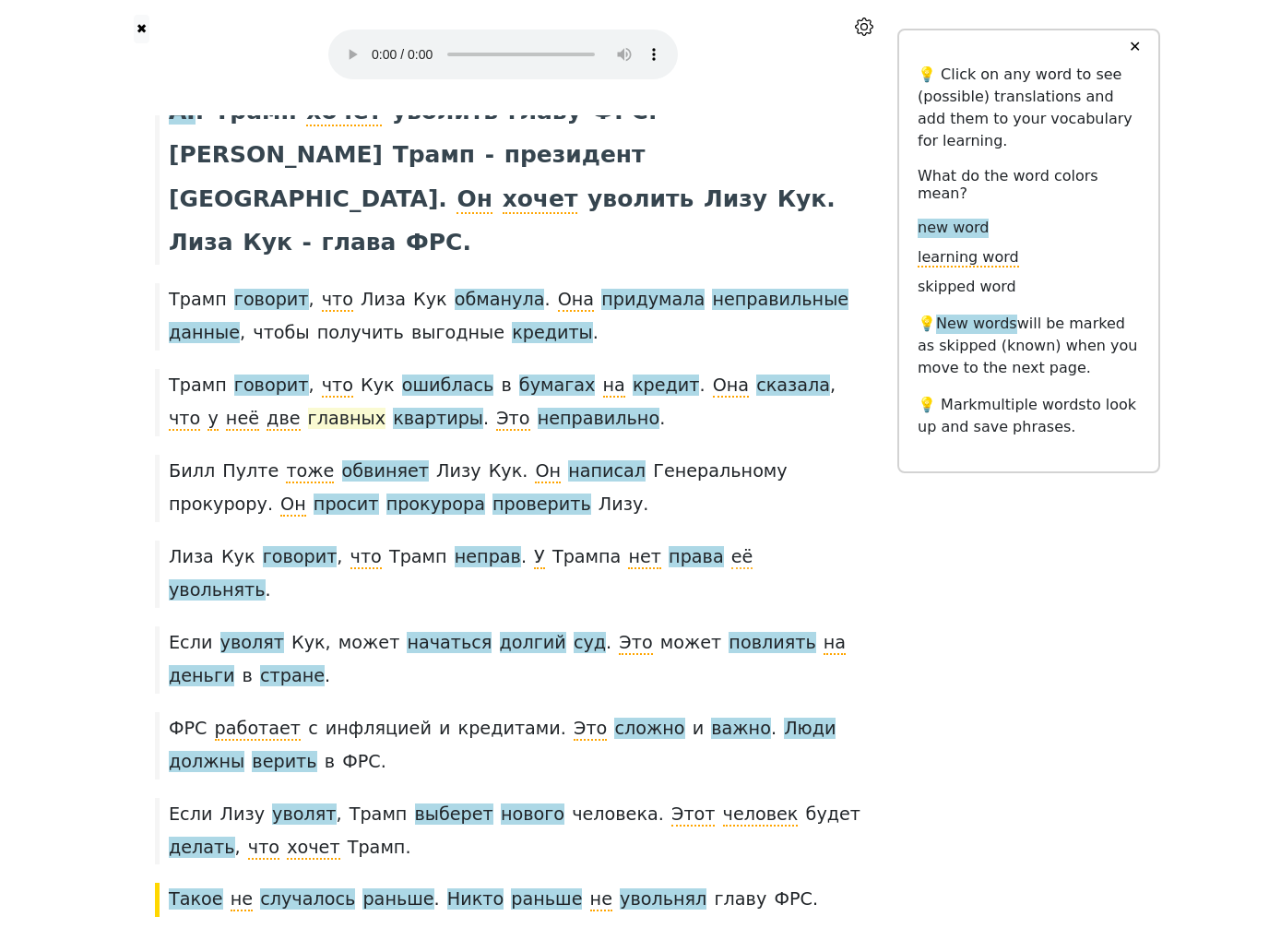
click at [308, 408] on span "главных" at bounding box center [347, 419] width 78 height 23
click at [393, 408] on span "квартиры" at bounding box center [438, 419] width 91 height 23
click at [538, 408] on span "неправильно" at bounding box center [598, 419] width 122 height 23
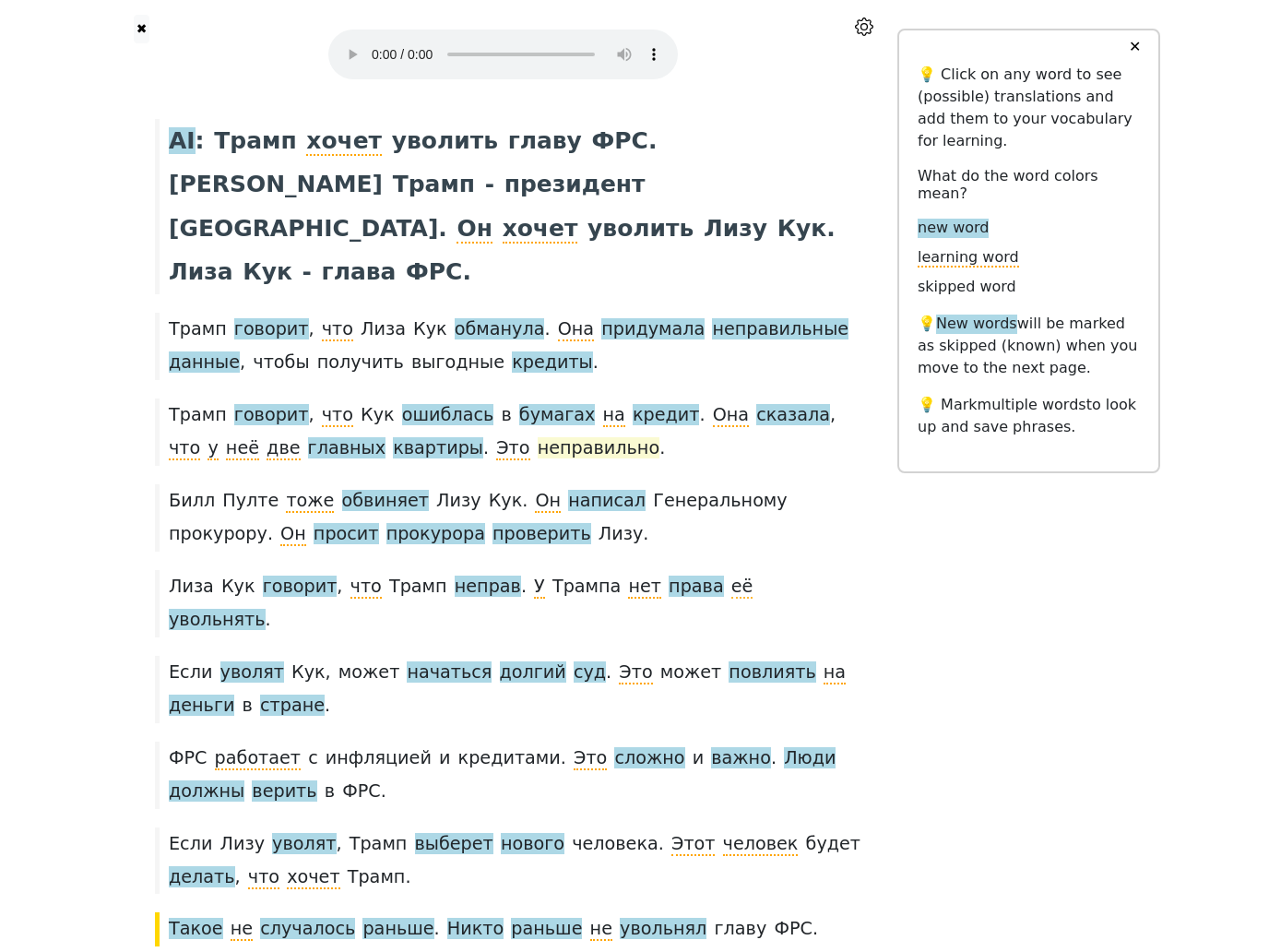
scroll to position [93, 0]
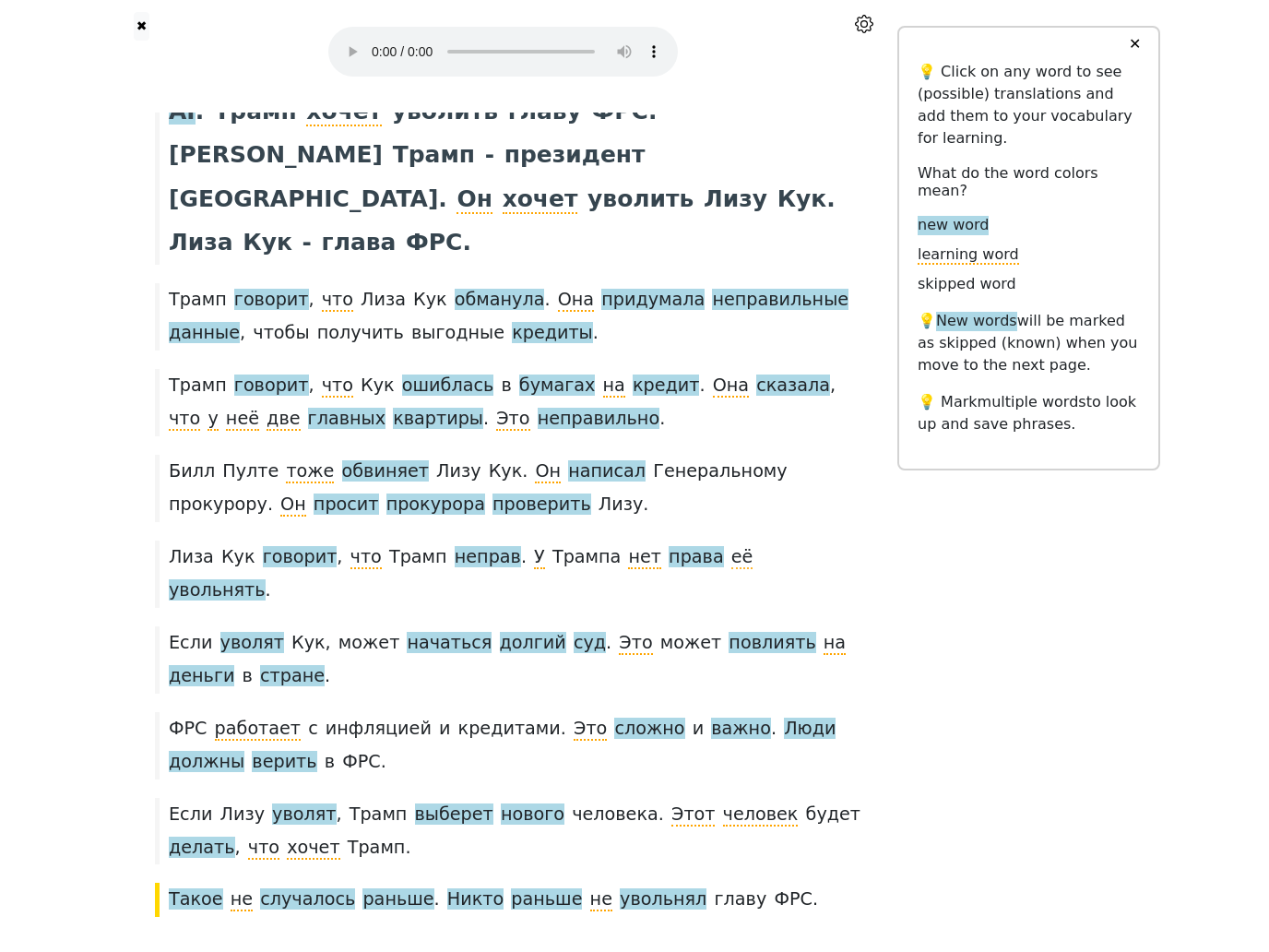
click at [1137, 63] on button "✕" at bounding box center [1136, 46] width 34 height 33
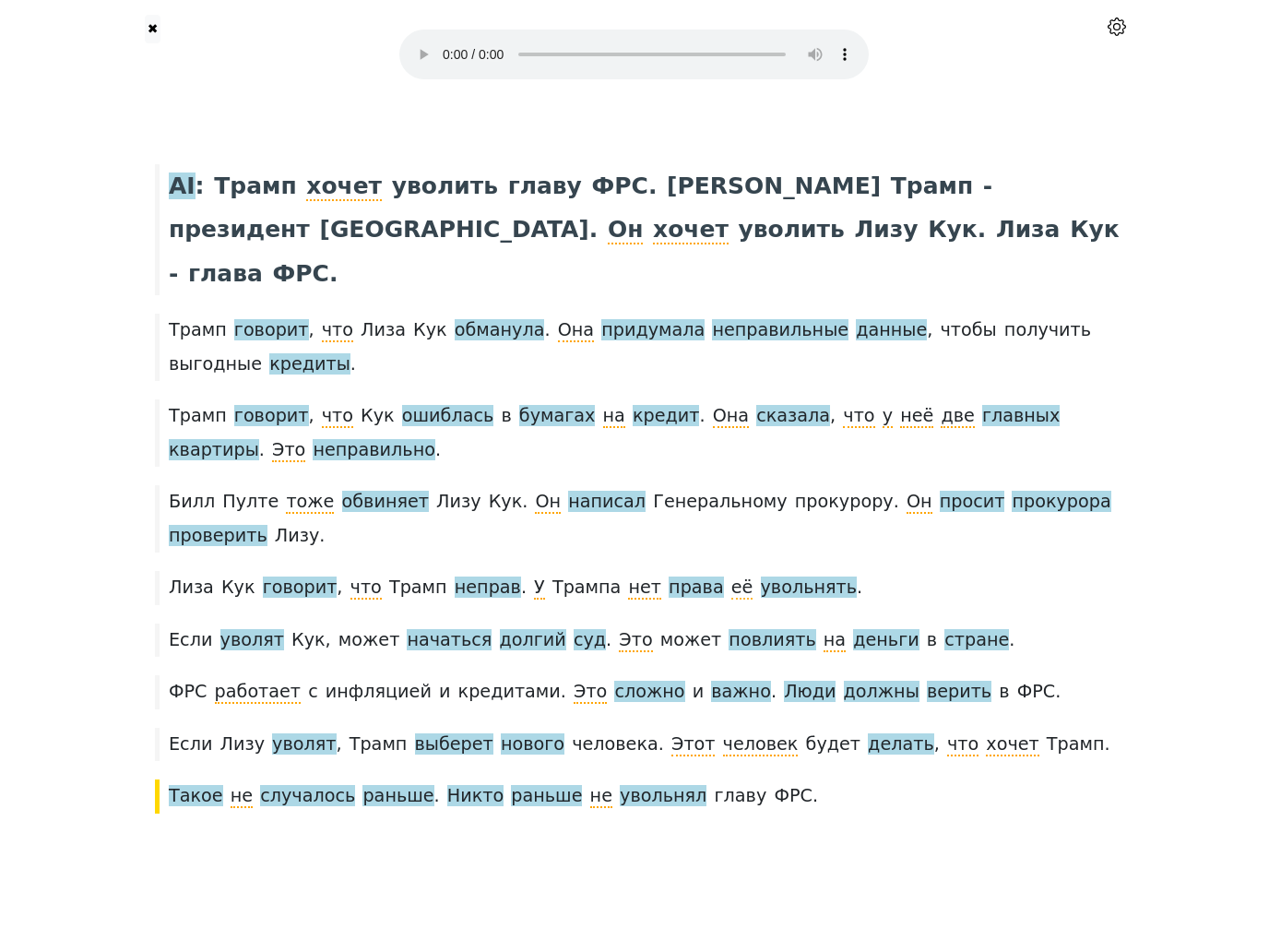
scroll to position [0, 0]
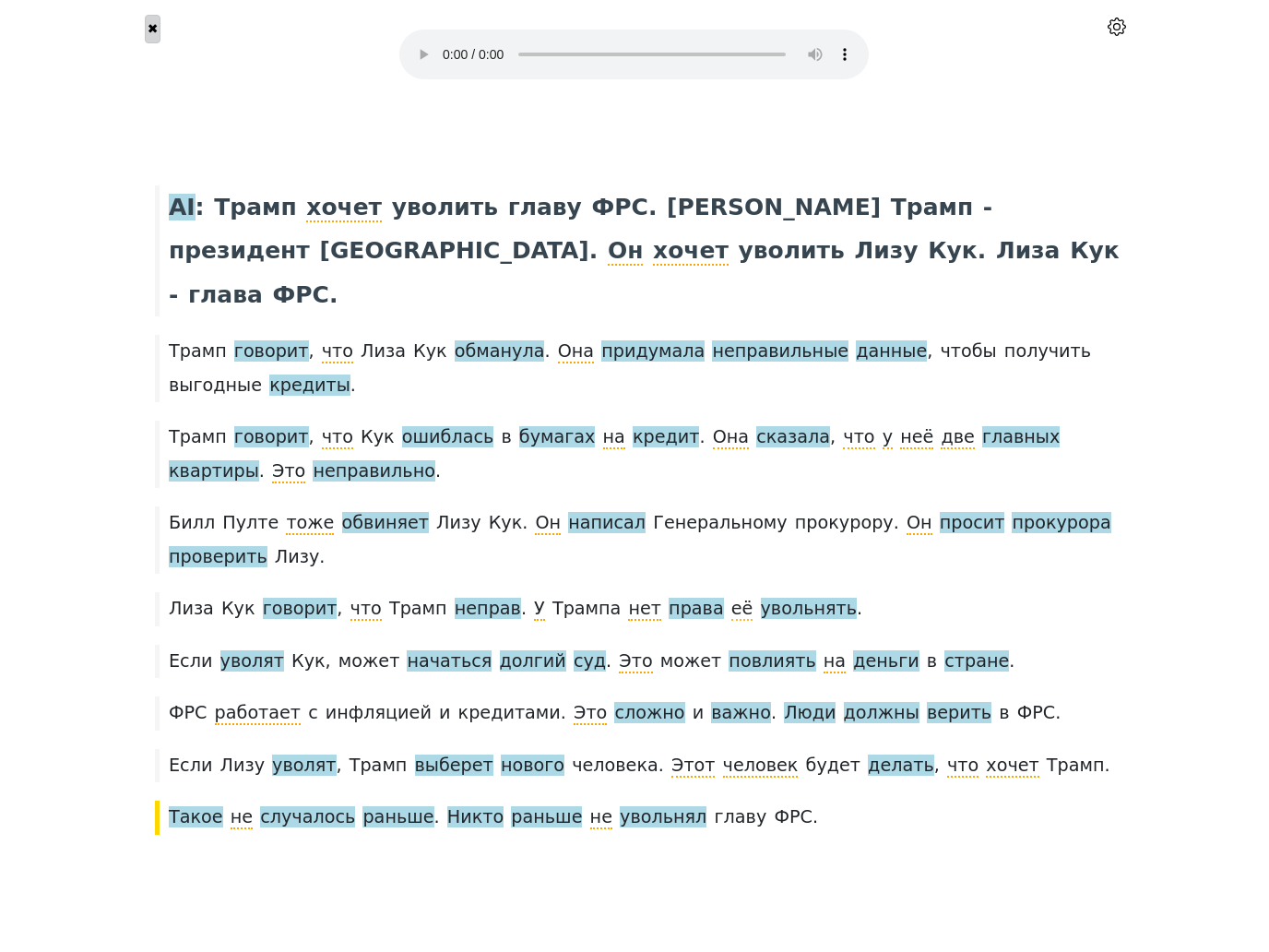
click at [161, 44] on button "✖" at bounding box center [152, 29] width 16 height 28
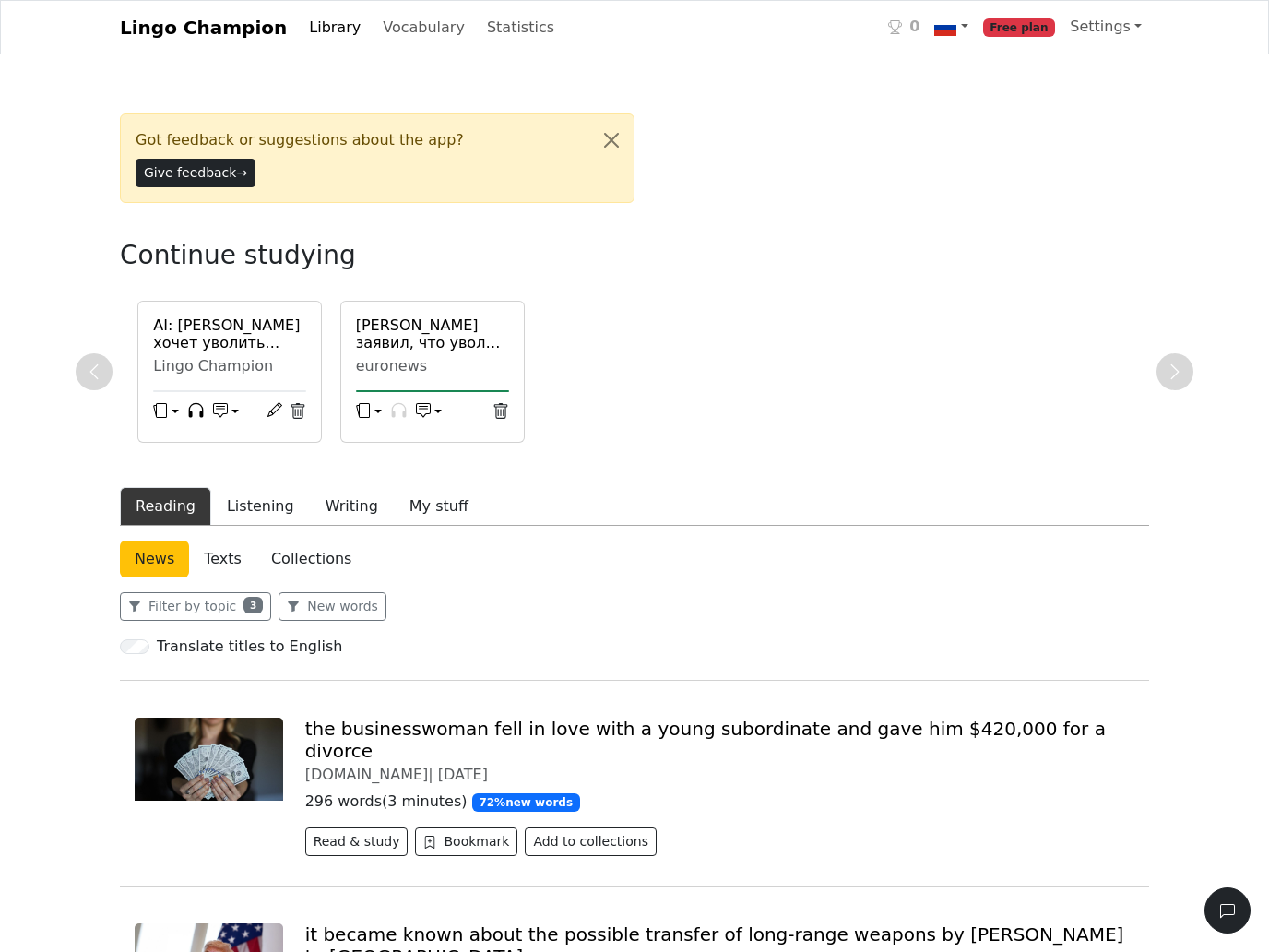
click at [330, 46] on link "Library" at bounding box center [335, 27] width 66 height 37
click at [316, 46] on link "Library" at bounding box center [335, 27] width 66 height 37
click at [327, 46] on link "Library" at bounding box center [335, 27] width 66 height 37
click at [1104, 45] on link "Settings" at bounding box center [1106, 26] width 87 height 37
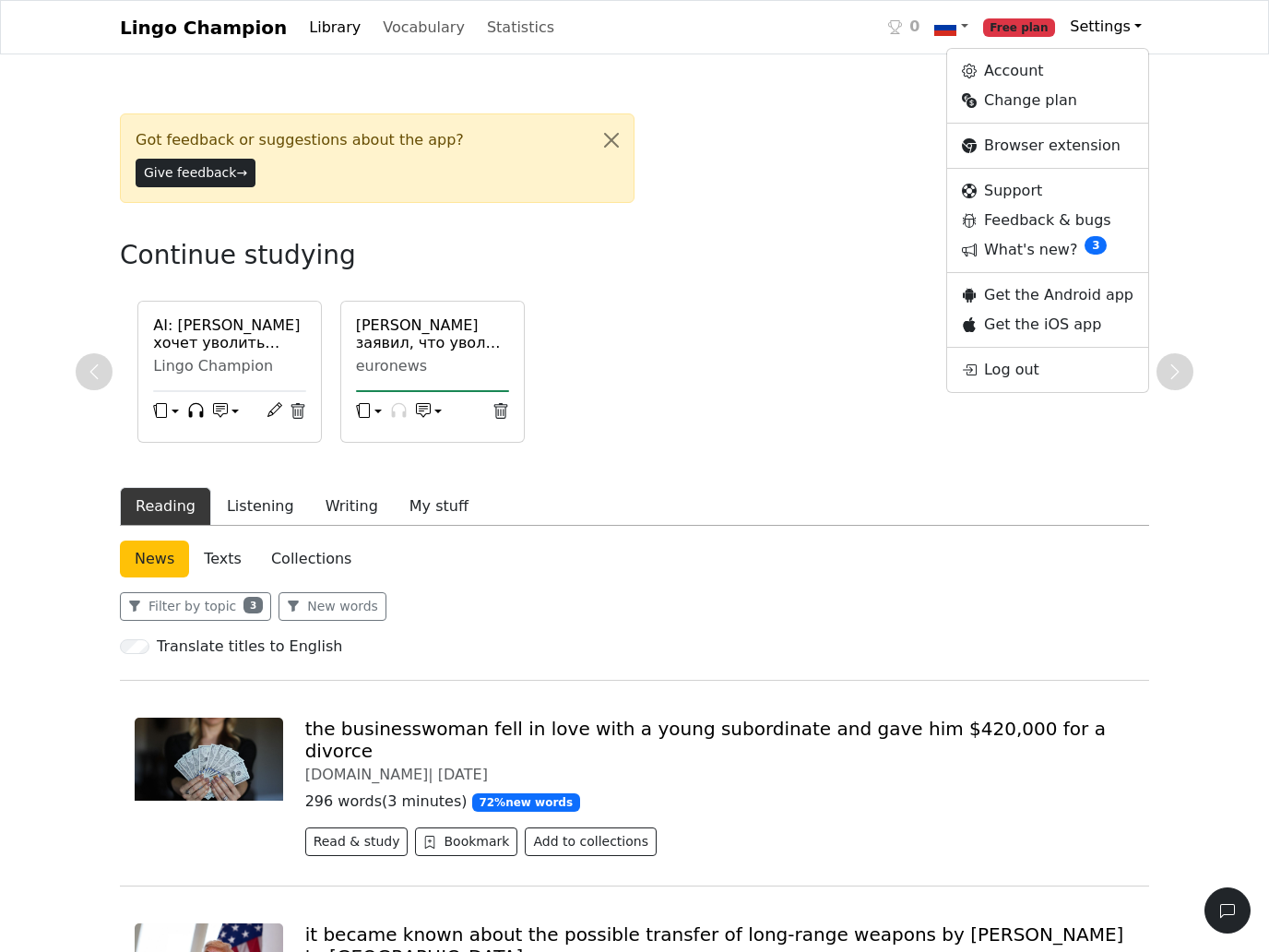
click at [322, 46] on link "Library" at bounding box center [335, 27] width 66 height 37
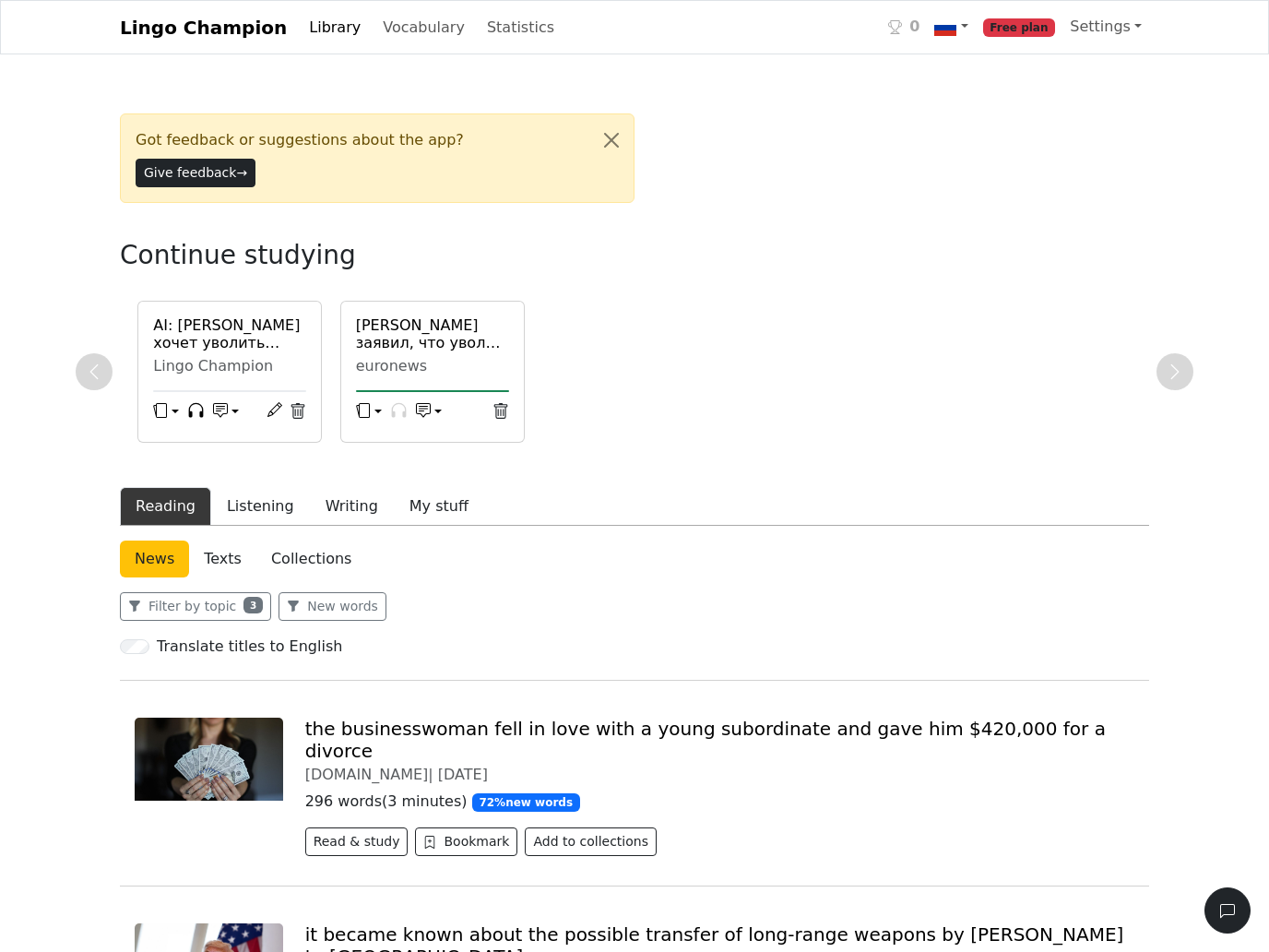
click at [331, 46] on link "Library" at bounding box center [335, 27] width 66 height 37
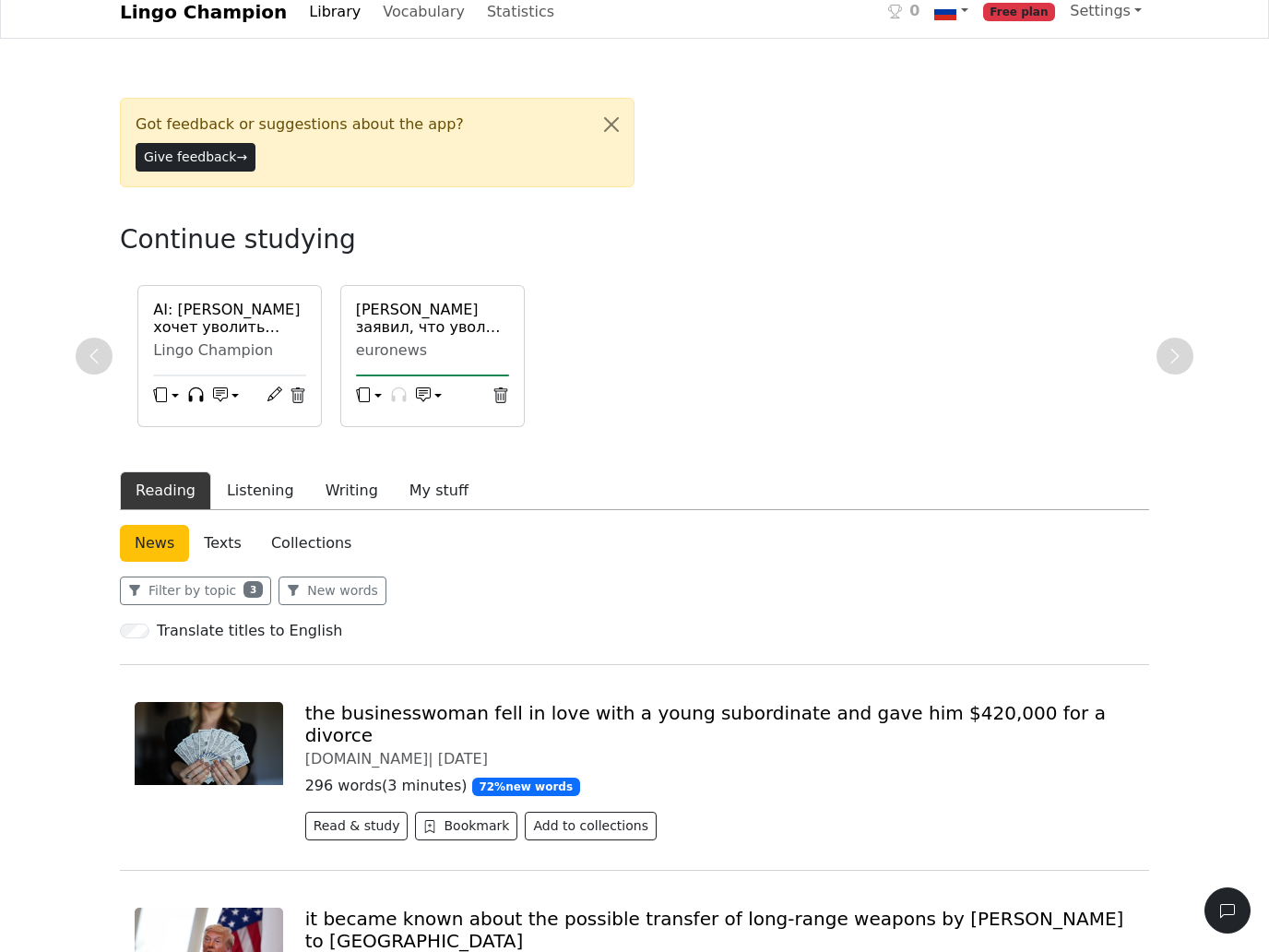
click at [333, 30] on link "Library" at bounding box center [335, 11] width 66 height 37
click at [323, 30] on link "Library" at bounding box center [335, 11] width 66 height 37
click at [319, 30] on link "Library" at bounding box center [335, 11] width 66 height 37
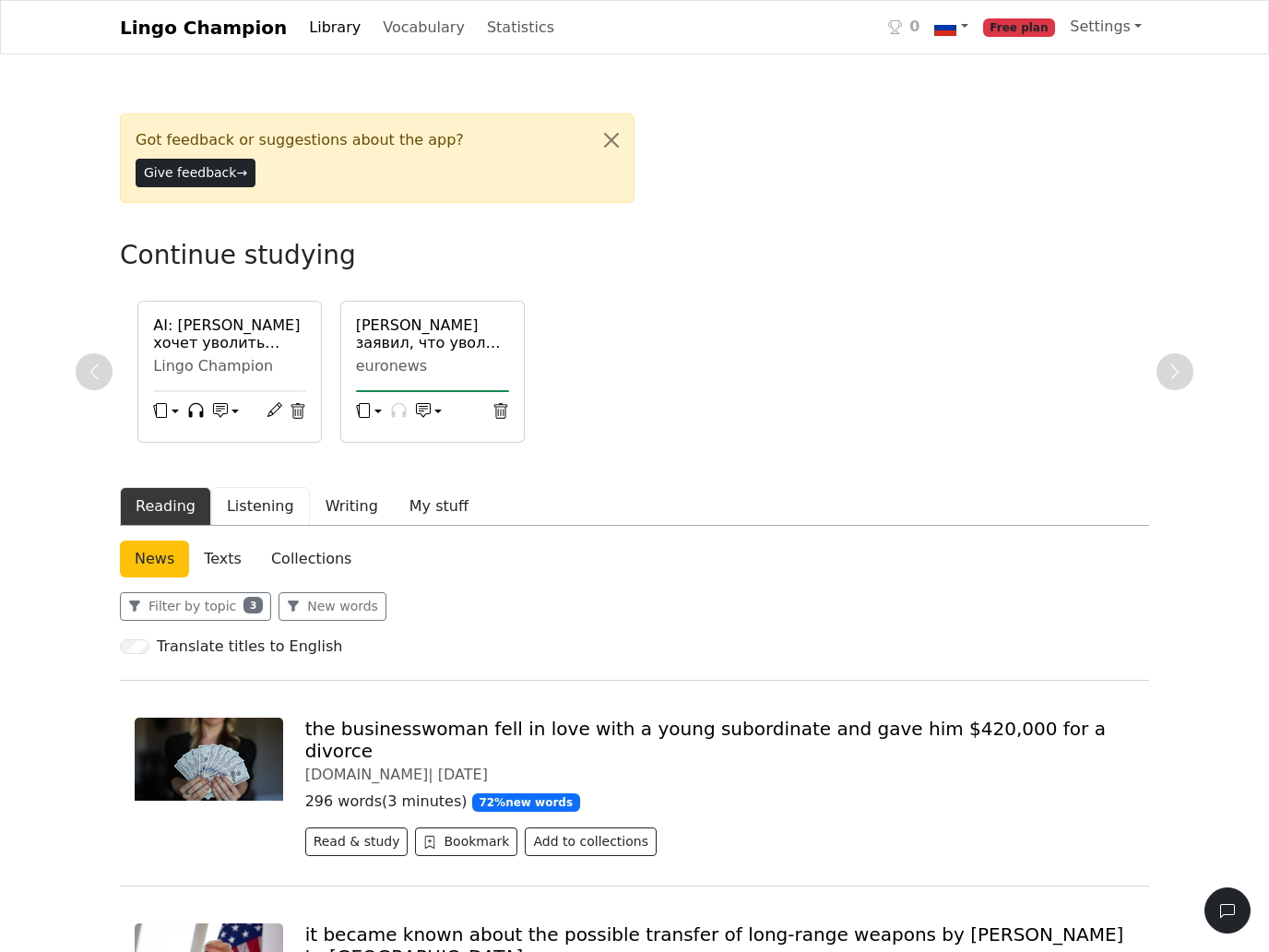
click at [261, 512] on button "Listening" at bounding box center [260, 506] width 98 height 39
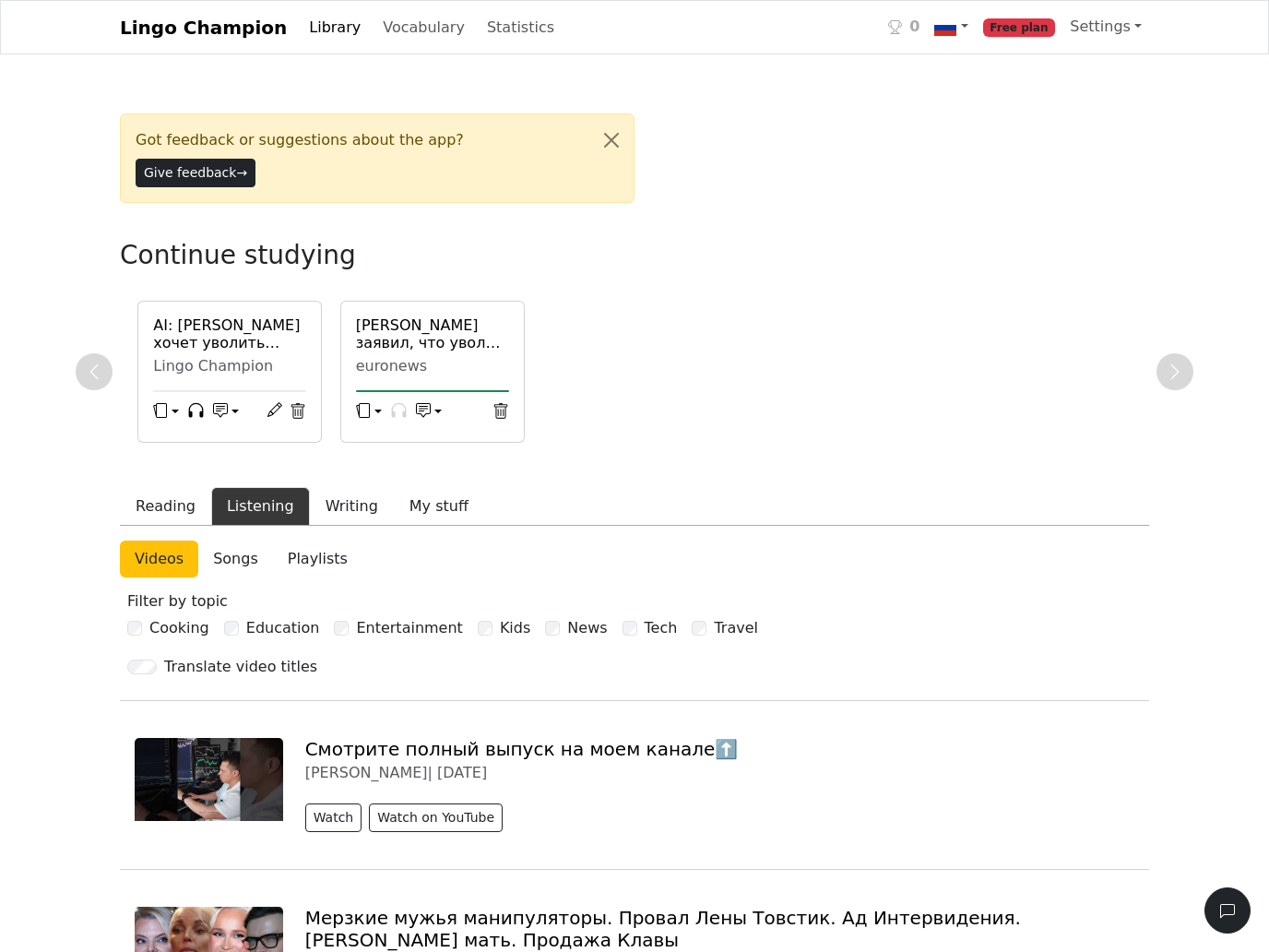
click at [319, 568] on link "Playlists" at bounding box center [318, 558] width 90 height 37
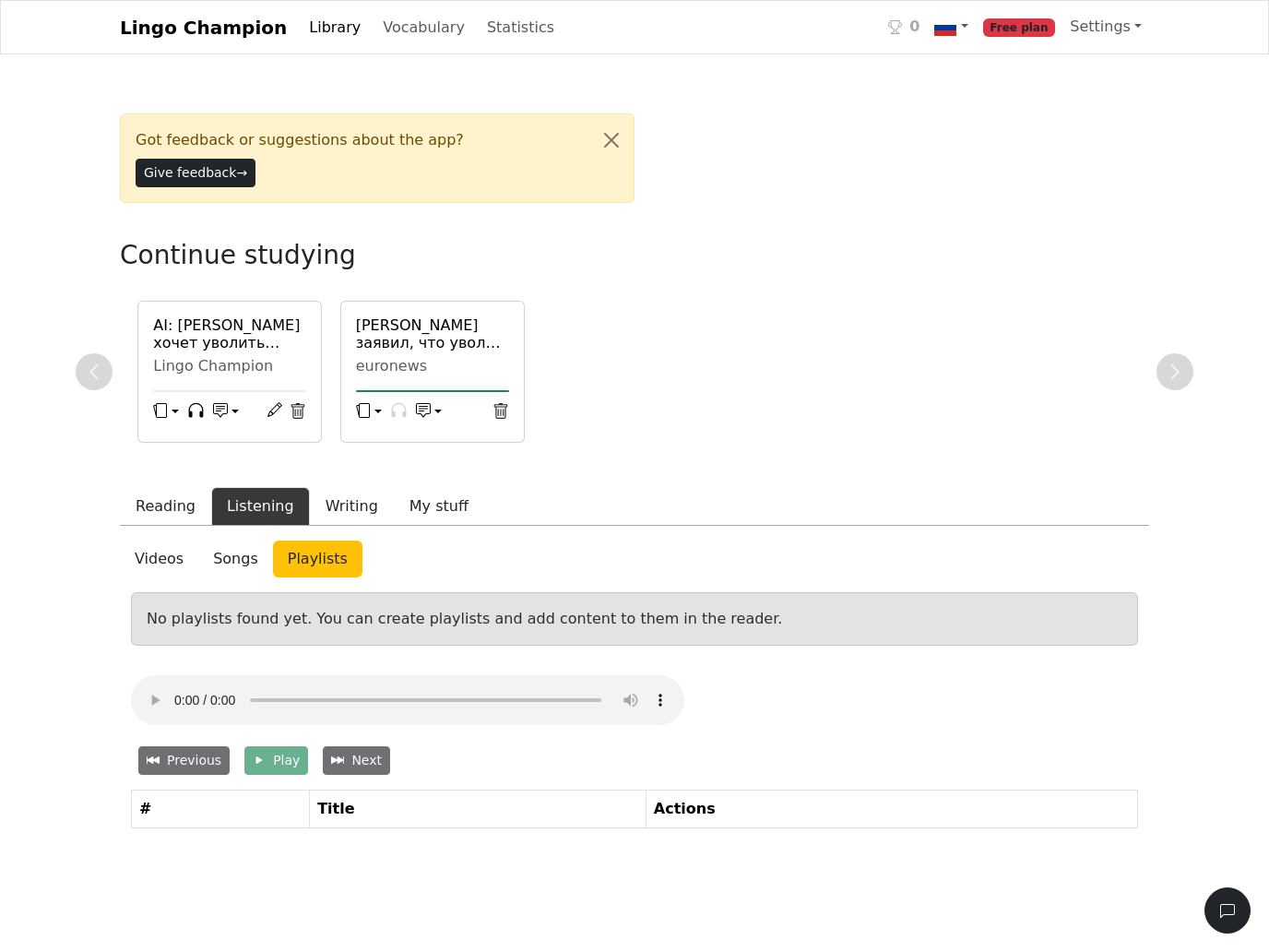
click at [238, 565] on link "Songs" at bounding box center [236, 558] width 75 height 37
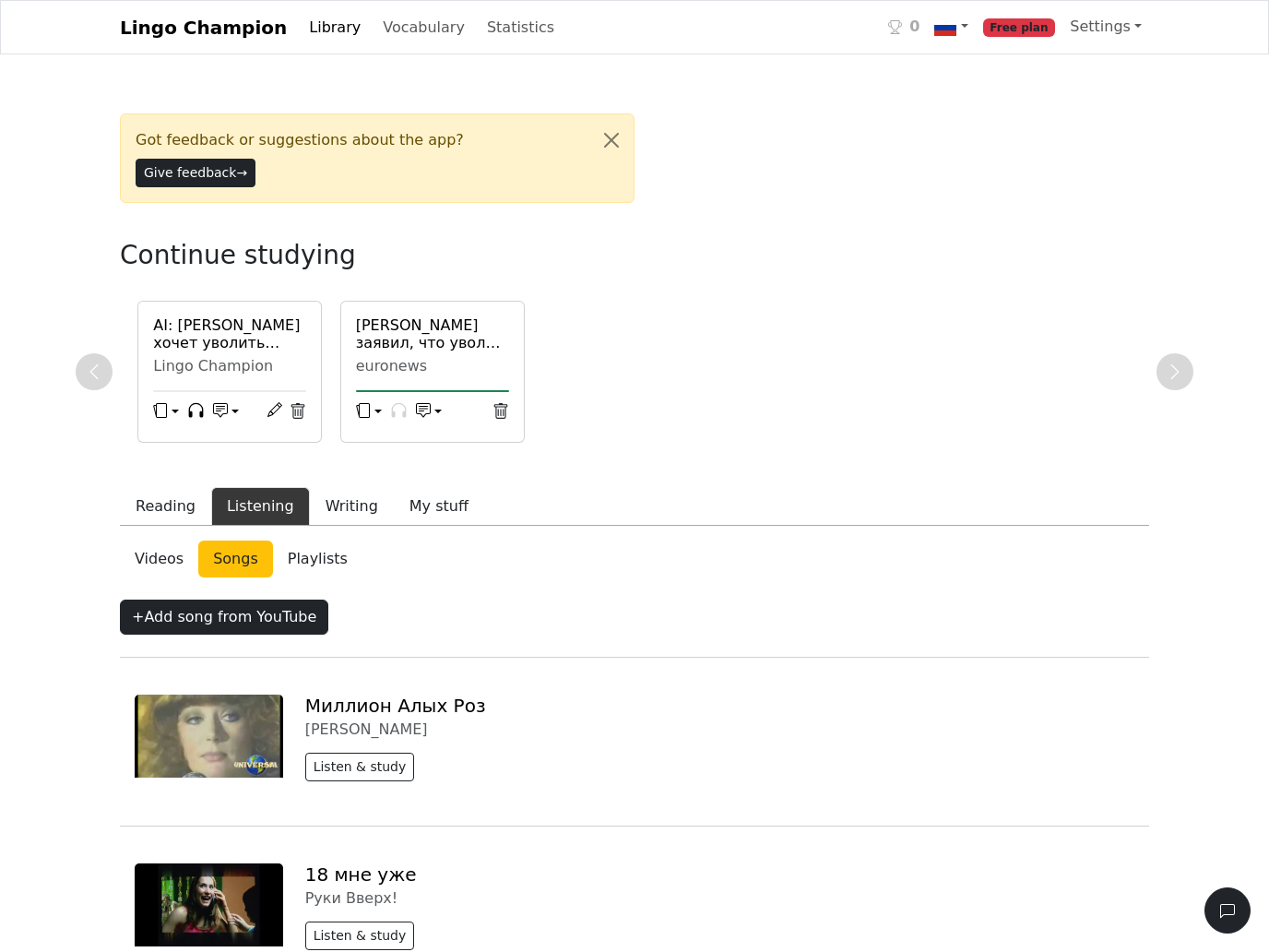
click at [317, 564] on link "Playlists" at bounding box center [318, 558] width 90 height 37
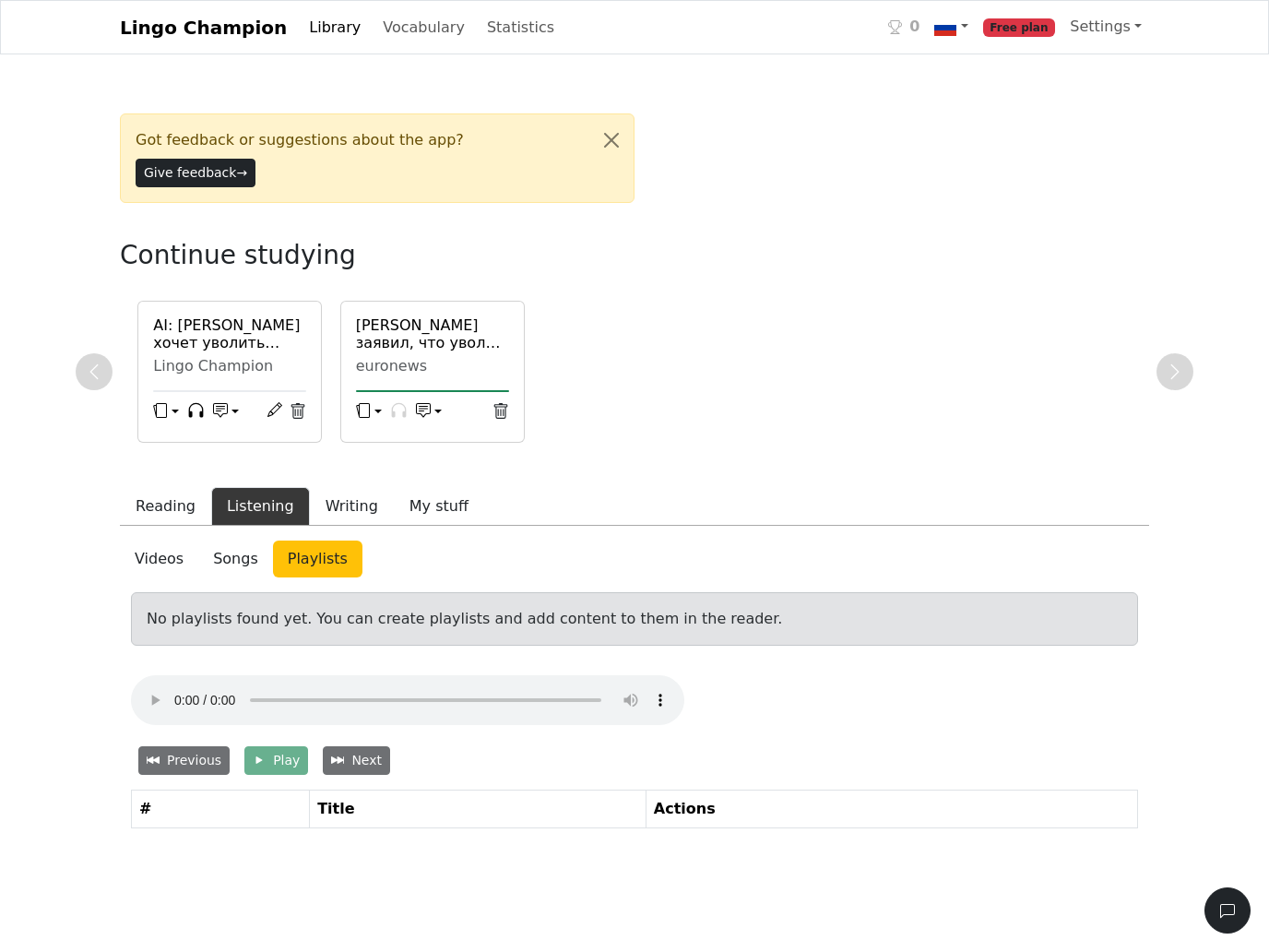
click at [163, 573] on link "Videos" at bounding box center [159, 558] width 79 height 37
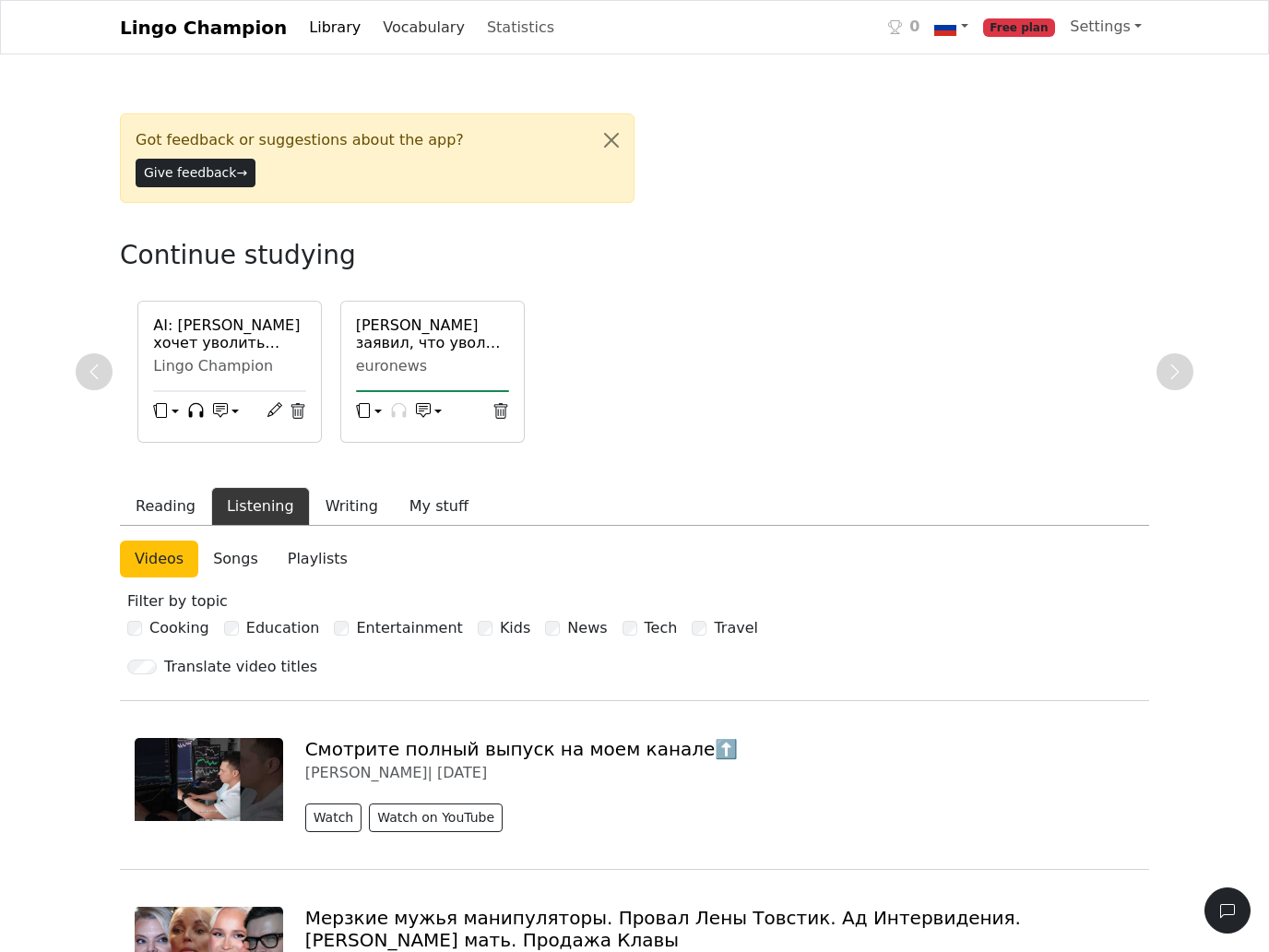
click at [427, 46] on link "Vocabulary" at bounding box center [424, 27] width 97 height 37
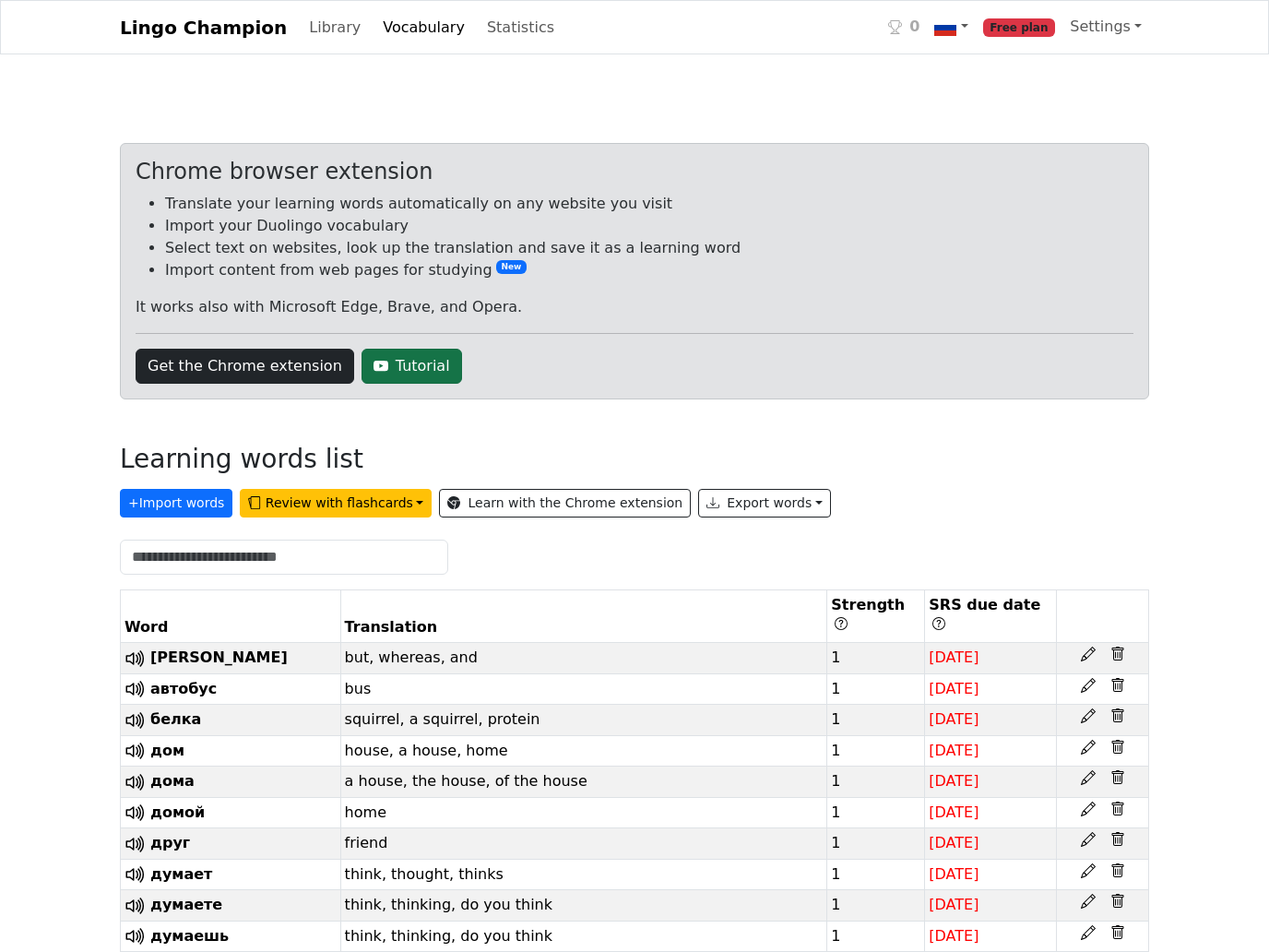
click at [417, 384] on link "Tutorial" at bounding box center [412, 366] width 100 height 35
